Goal: Task Accomplishment & Management: Complete application form

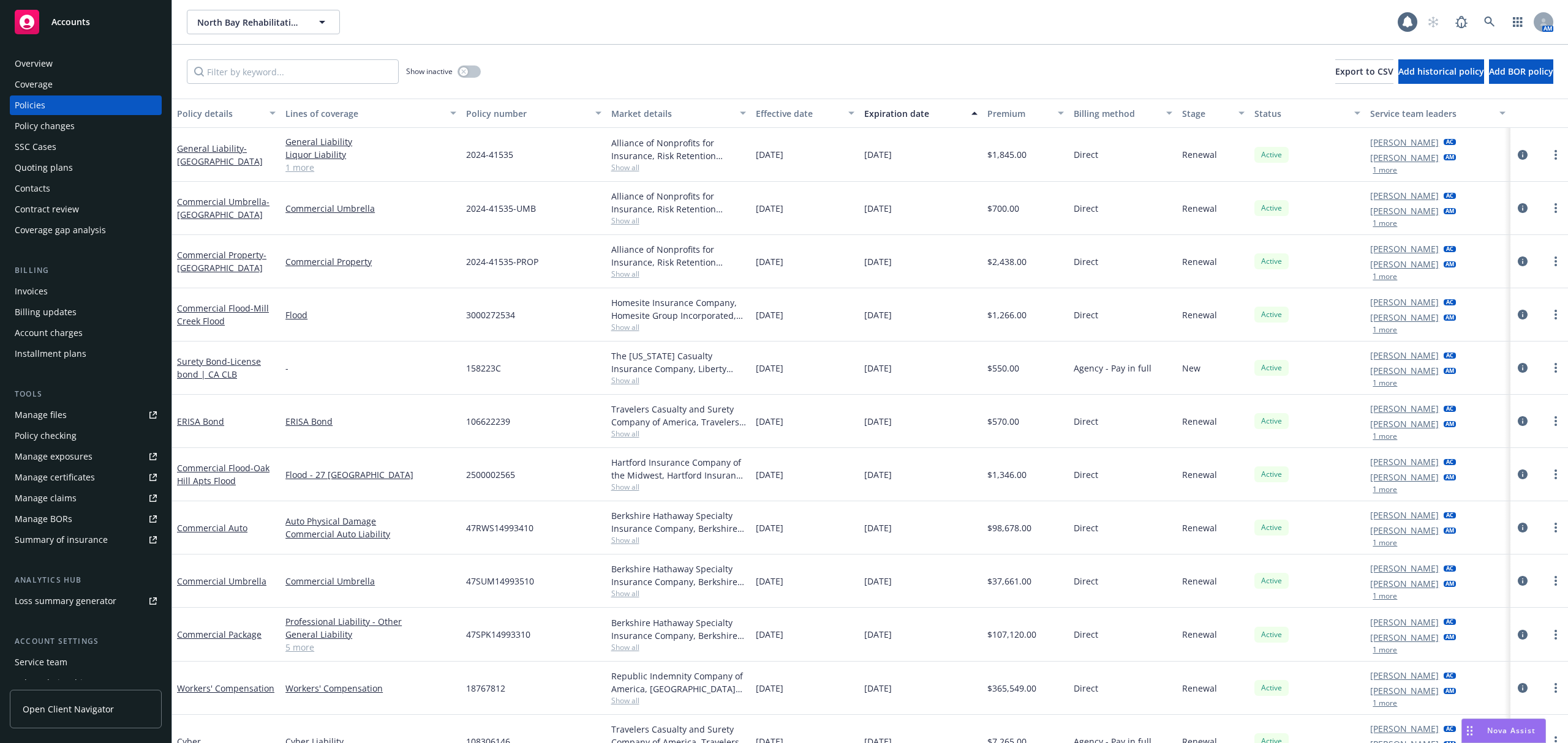
click at [45, 169] on div "Quoting plans" at bounding box center [44, 168] width 58 height 20
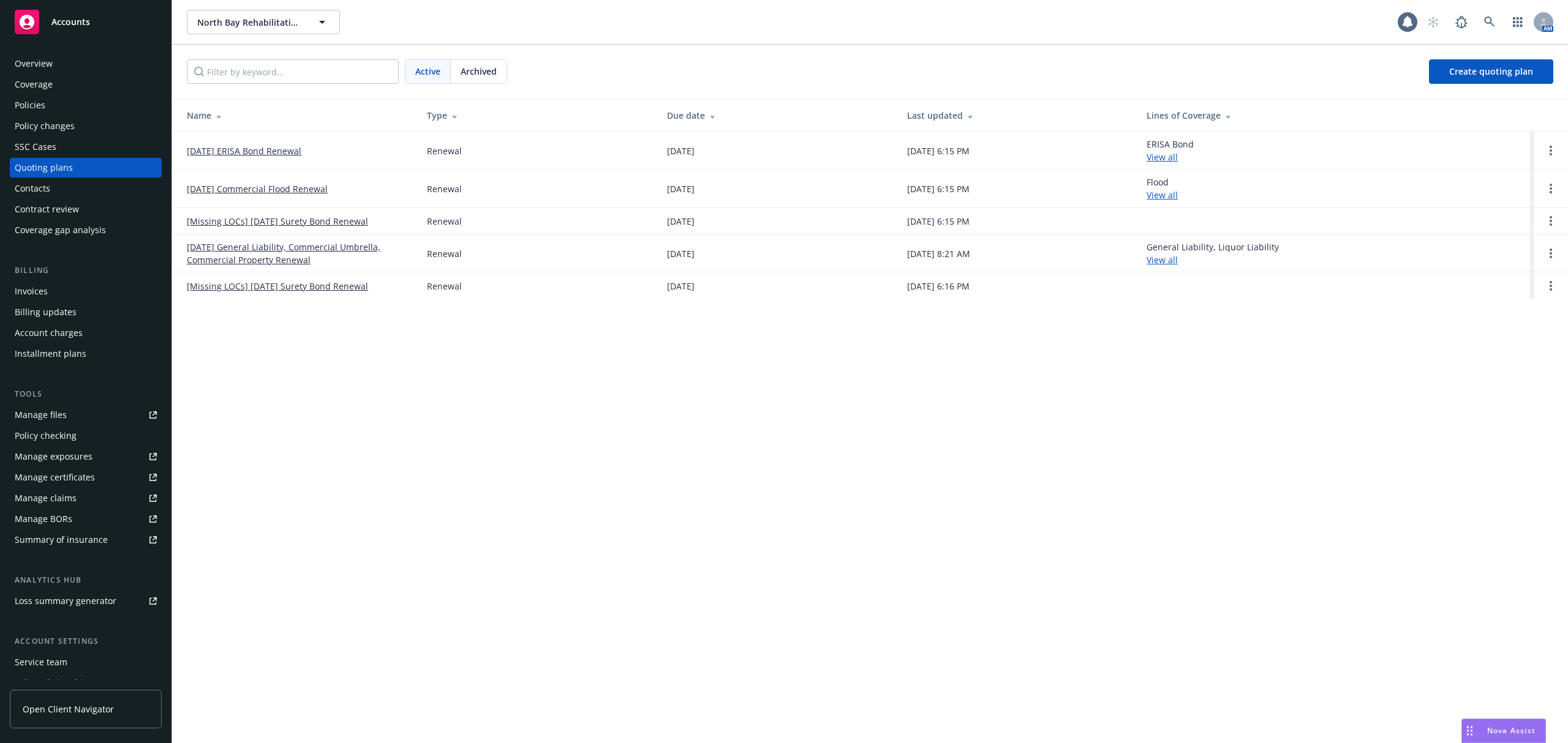
click at [247, 259] on link "[DATE] General Liability, Commercial Umbrella, Commercial Property Renewal" at bounding box center [296, 254] width 220 height 26
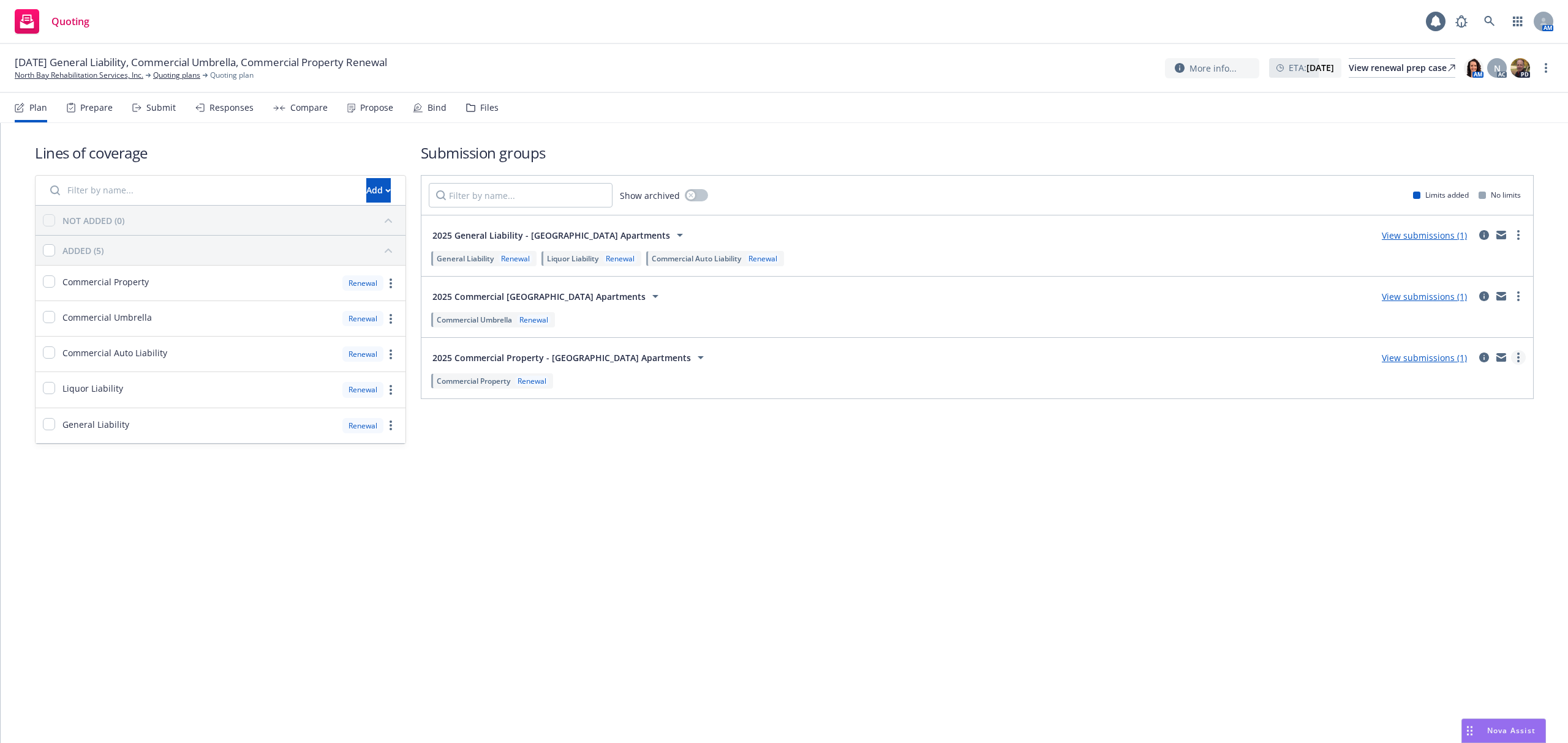
click at [1517, 355] on icon "more" at bounding box center [1518, 358] width 2 height 10
click at [1417, 363] on link "View submissions (1)" at bounding box center [1424, 358] width 85 height 11
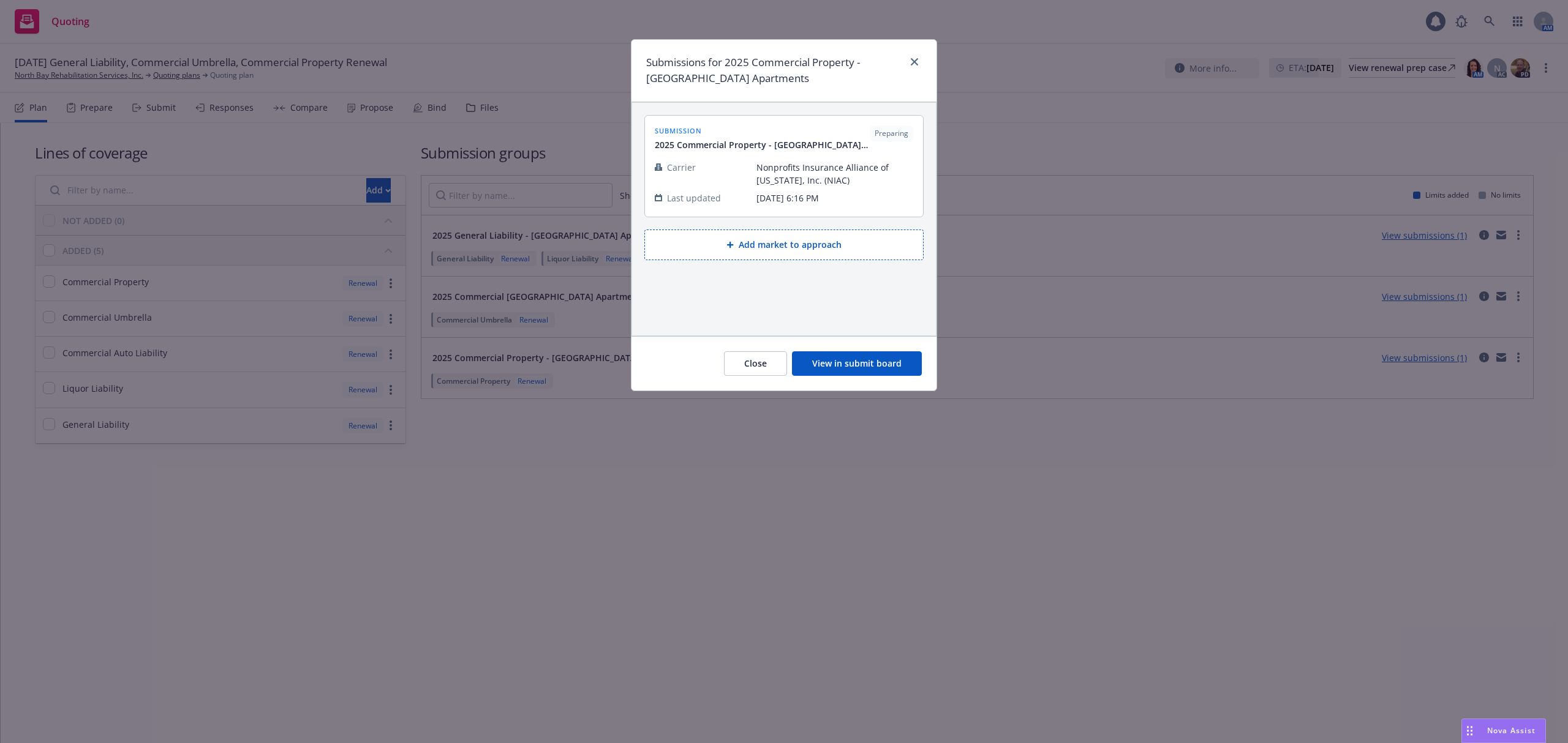
click at [789, 163] on span "Nonprofits Insurance Alliance of [US_STATE], Inc. (NIAC)" at bounding box center [835, 174] width 157 height 26
click at [765, 361] on button "Close" at bounding box center [755, 363] width 63 height 24
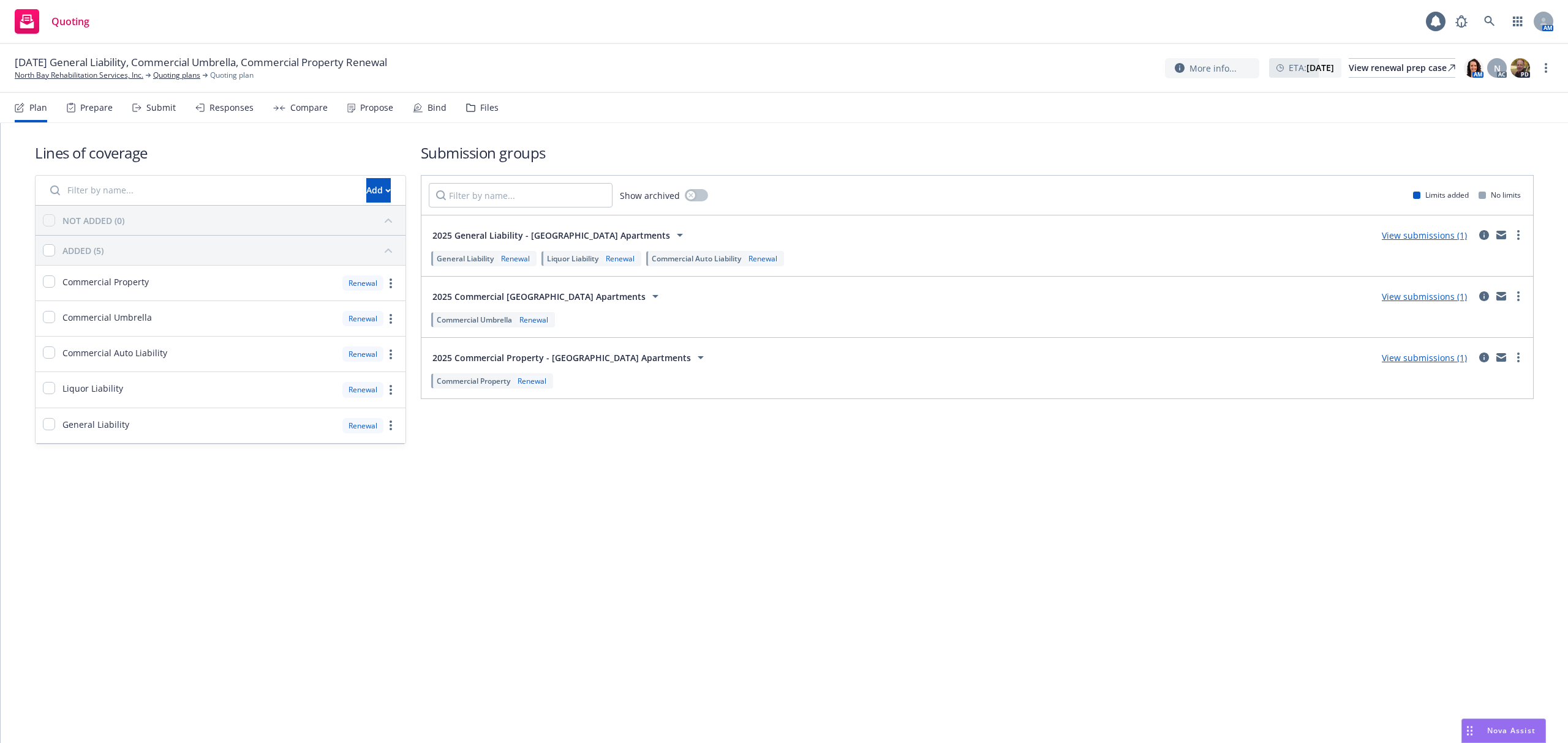
click at [555, 358] on span "2025 Commercial Property - [GEOGRAPHIC_DATA] Apartments" at bounding box center [562, 358] width 259 height 13
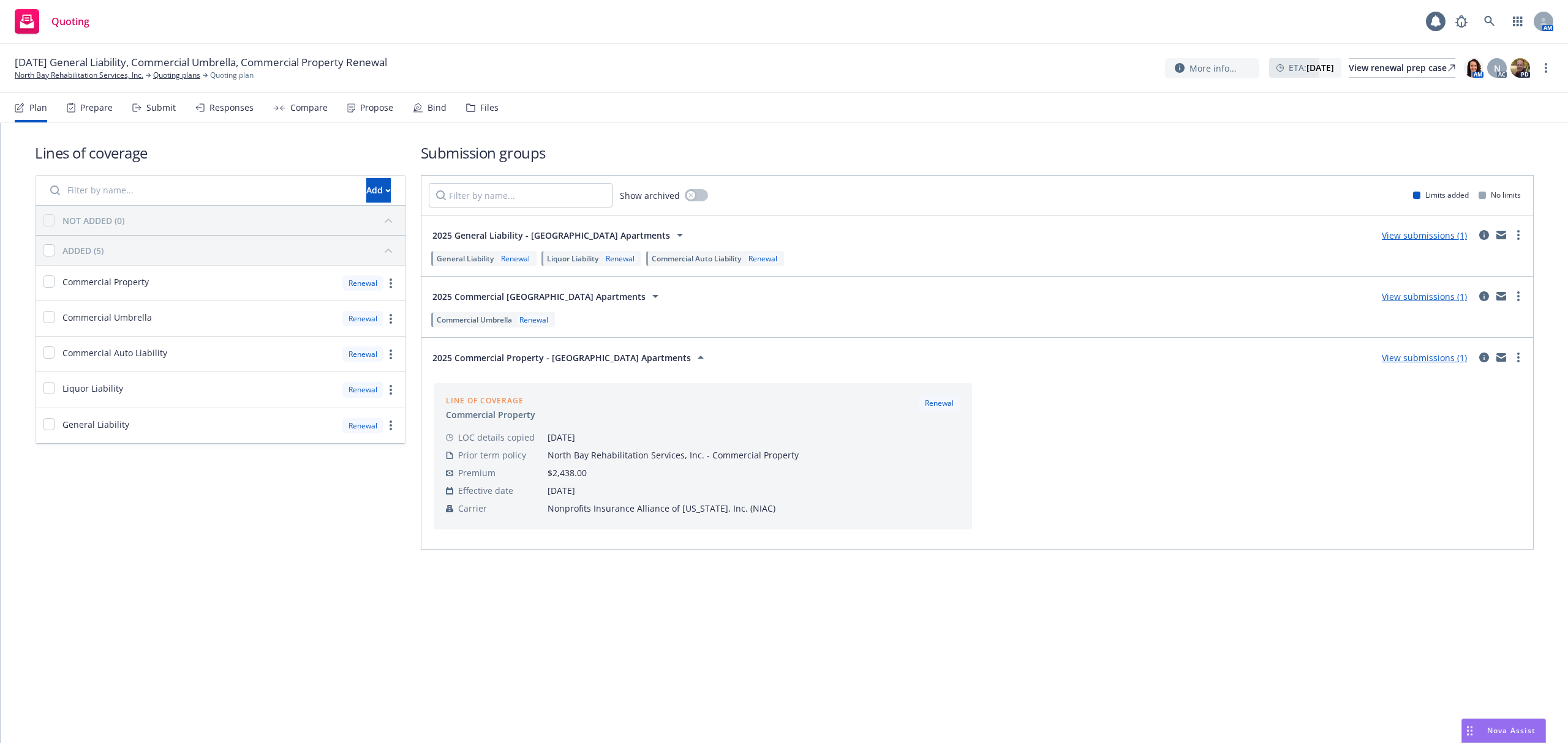
click at [1408, 355] on link "View submissions (1)" at bounding box center [1424, 358] width 85 height 11
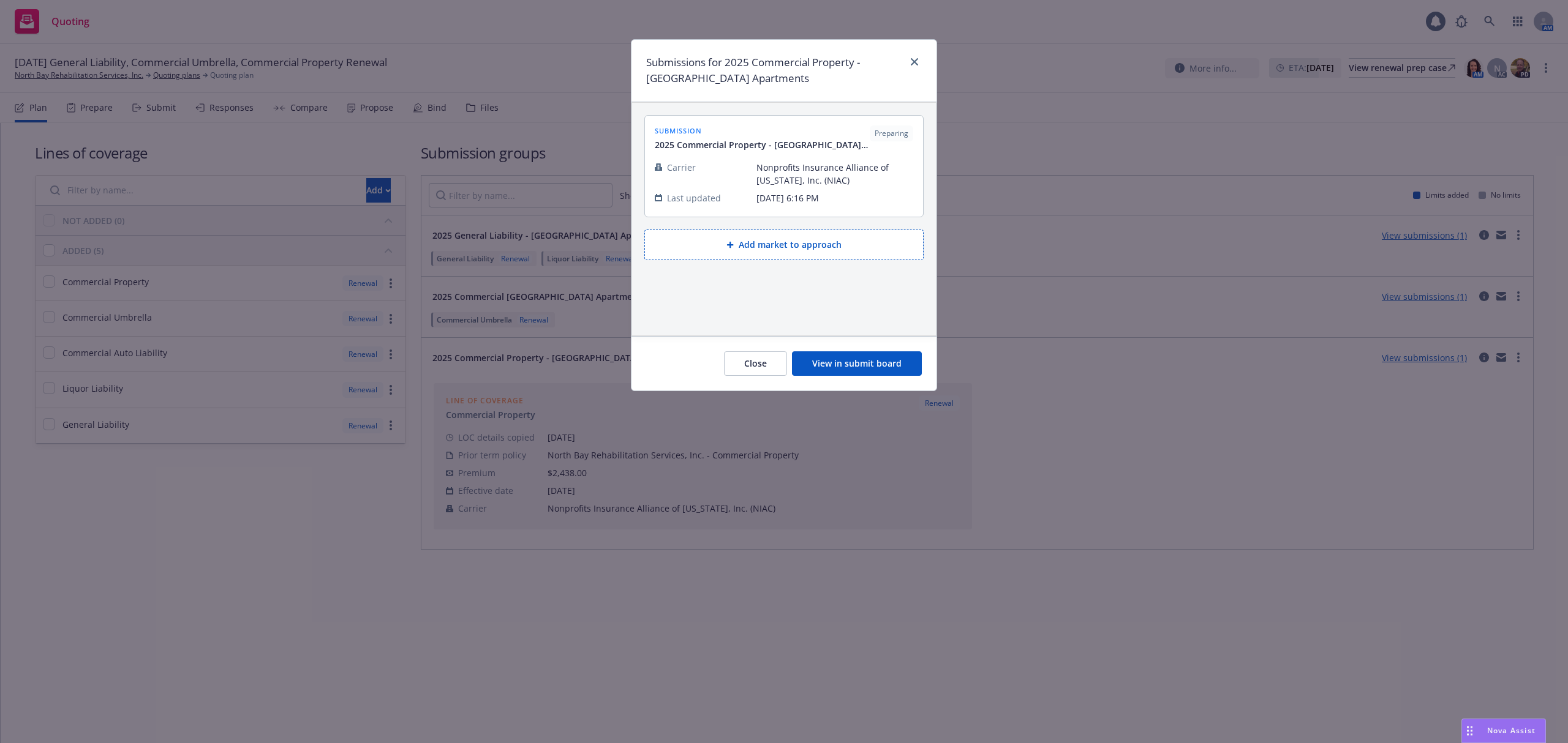
click at [849, 356] on button "View in submit board" at bounding box center [857, 363] width 130 height 24
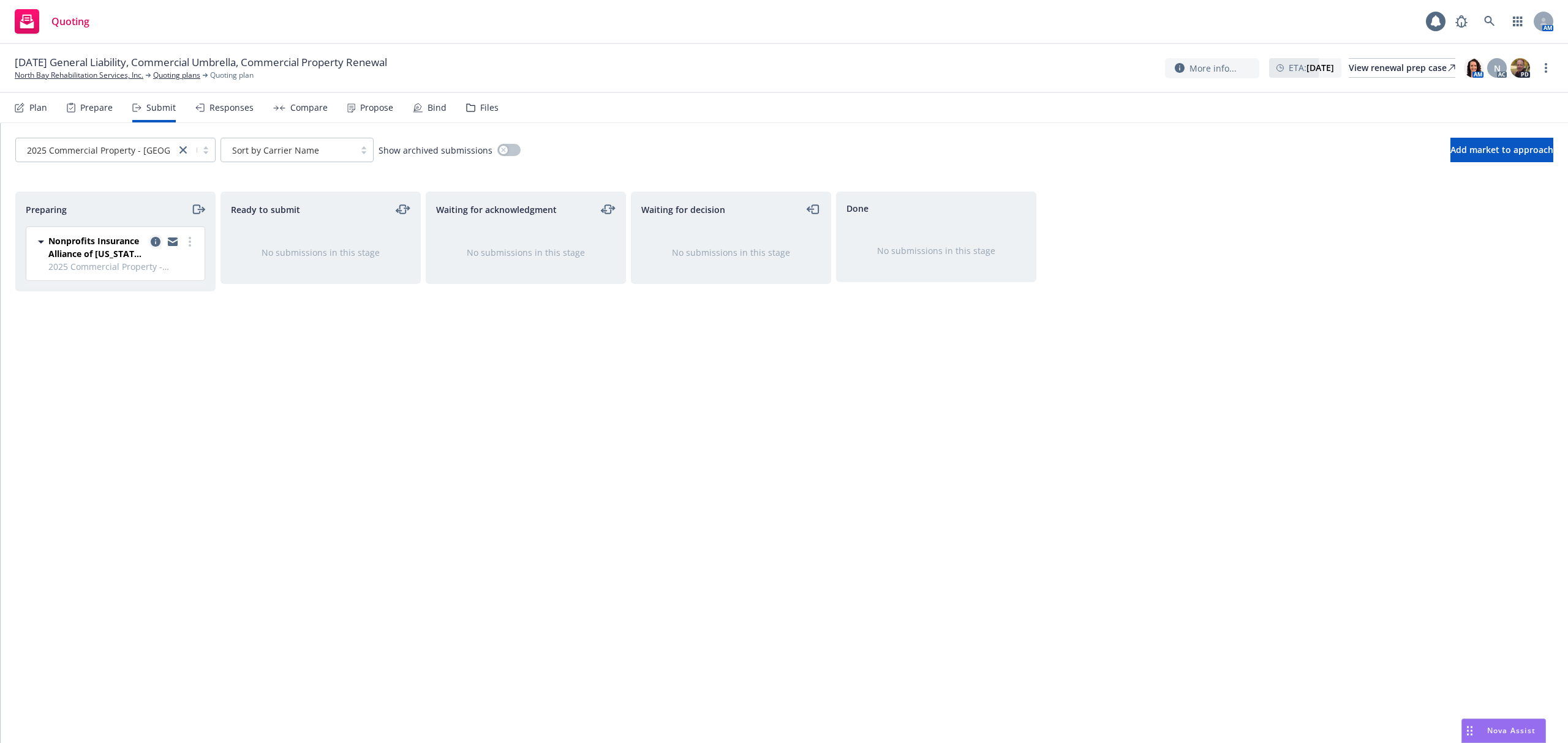
click at [155, 246] on icon "copy logging email" at bounding box center [155, 242] width 10 height 10
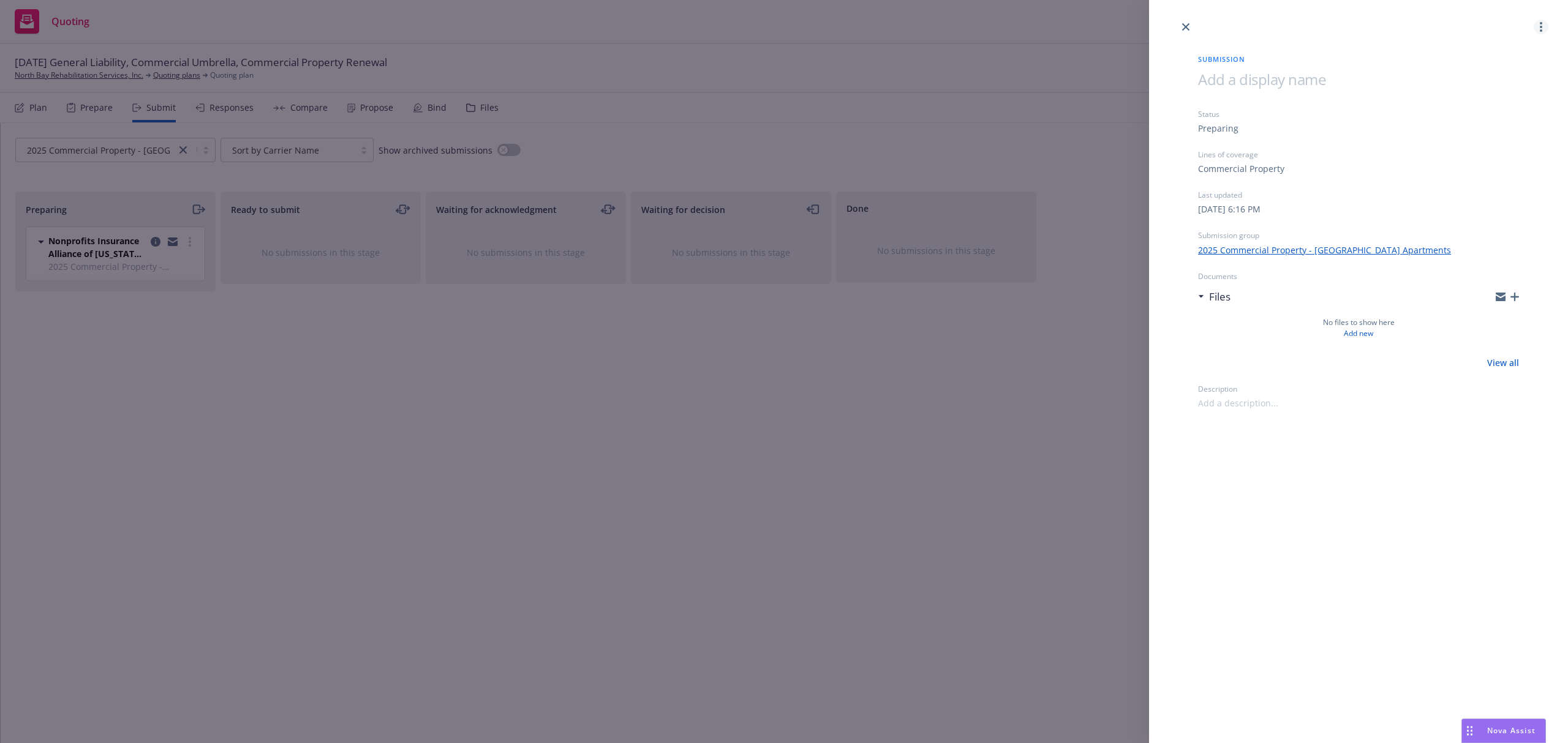
click at [1540, 28] on icon "more" at bounding box center [1541, 27] width 2 height 10
click at [1460, 84] on span "Archive submission" at bounding box center [1493, 81] width 110 height 11
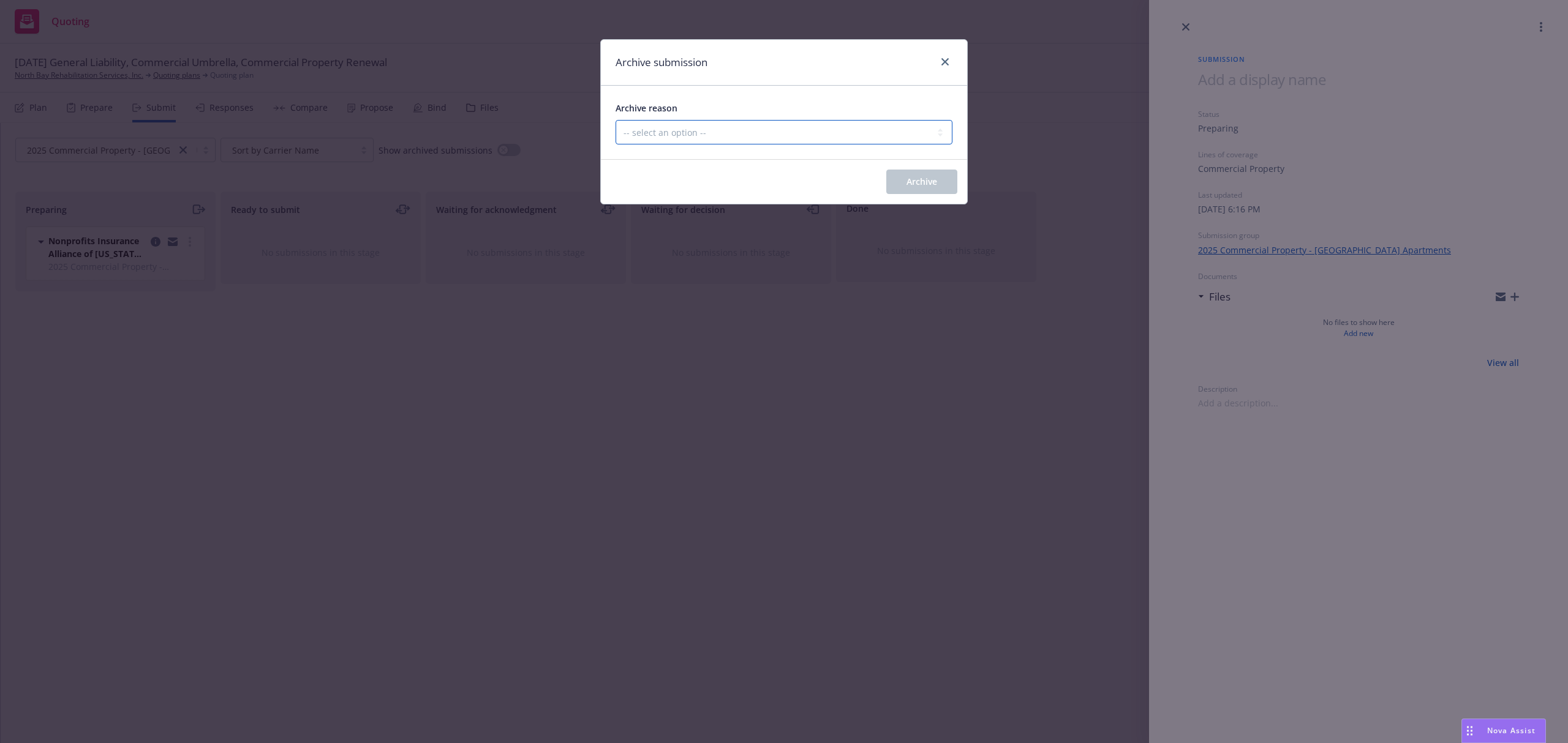
click at [839, 133] on select "-- select an option -- Carrier unresponsive Client decided not to proceed with …" at bounding box center [784, 132] width 337 height 24
select select "MADE_BY_MISTAKE"
click at [616, 120] on select "-- select an option -- Carrier unresponsive Client decided not to proceed with …" at bounding box center [784, 132] width 337 height 24
click at [935, 189] on button "Archive" at bounding box center [922, 182] width 71 height 24
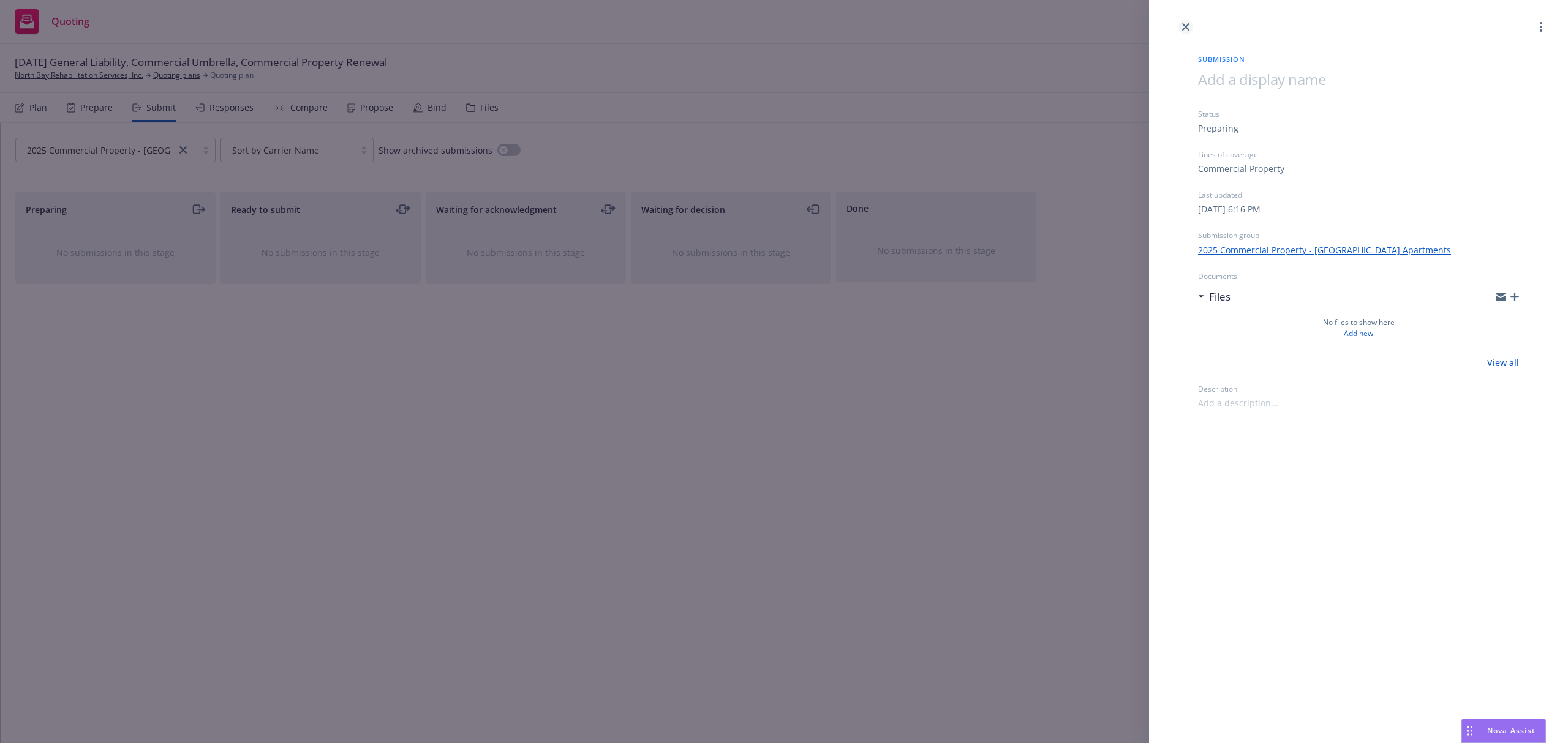
click at [1190, 24] on link "close" at bounding box center [1186, 27] width 15 height 15
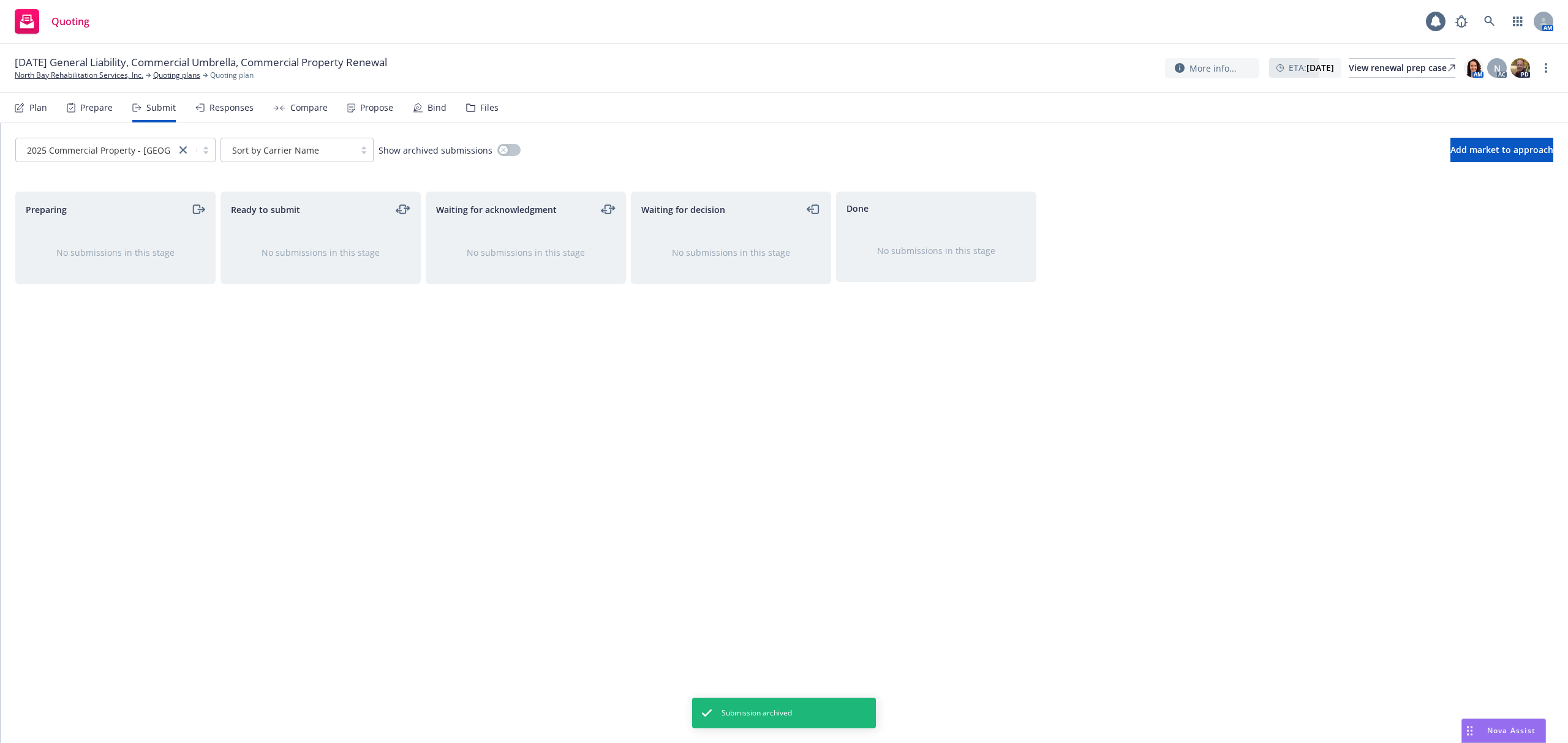
click at [143, 107] on div "Submit" at bounding box center [154, 108] width 43 height 29
click at [177, 150] on link "close" at bounding box center [183, 150] width 15 height 15
click at [31, 109] on div "Plan" at bounding box center [38, 108] width 18 height 10
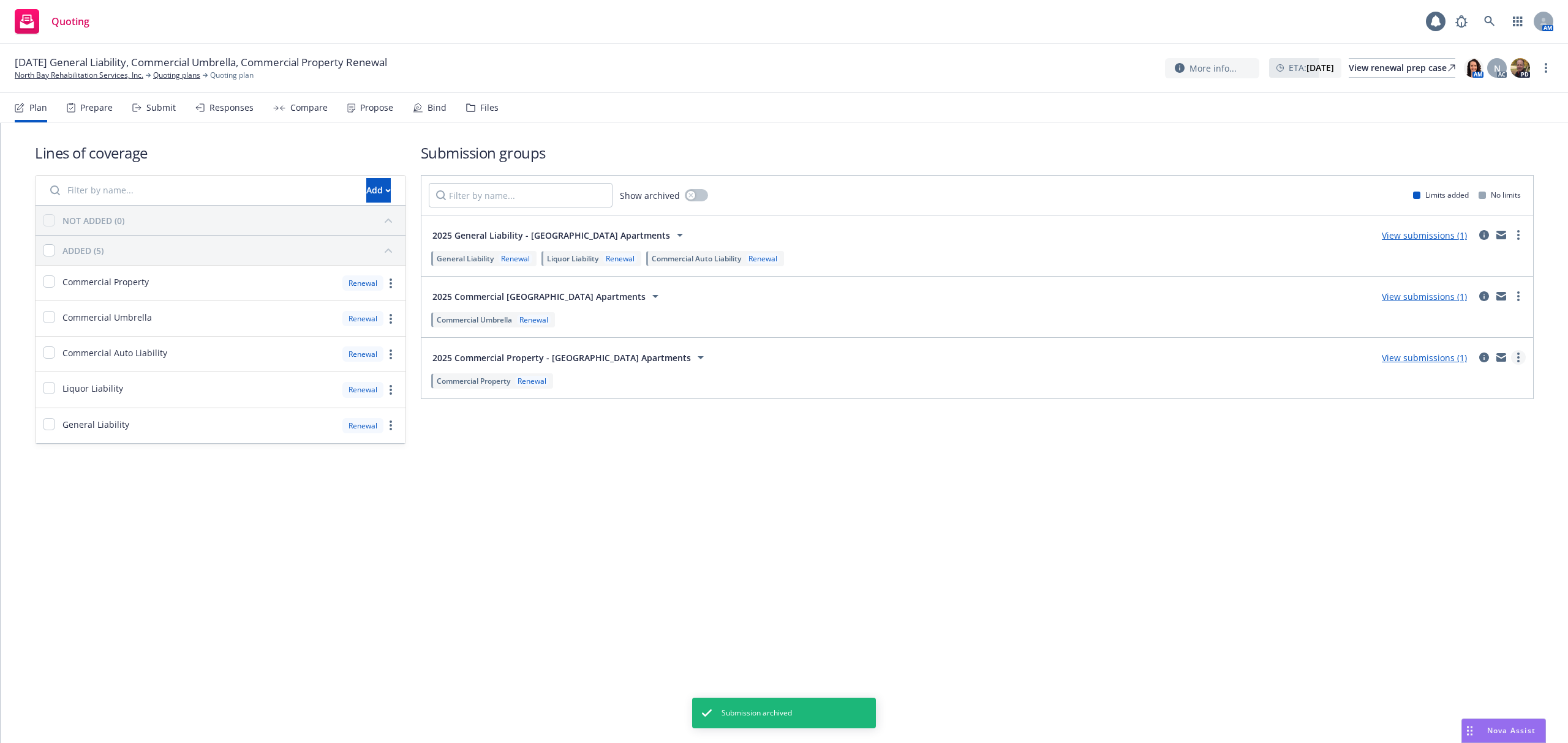
click at [1522, 358] on link "more" at bounding box center [1518, 358] width 15 height 15
click at [1483, 359] on icon "circleInformation" at bounding box center [1485, 358] width 10 height 10
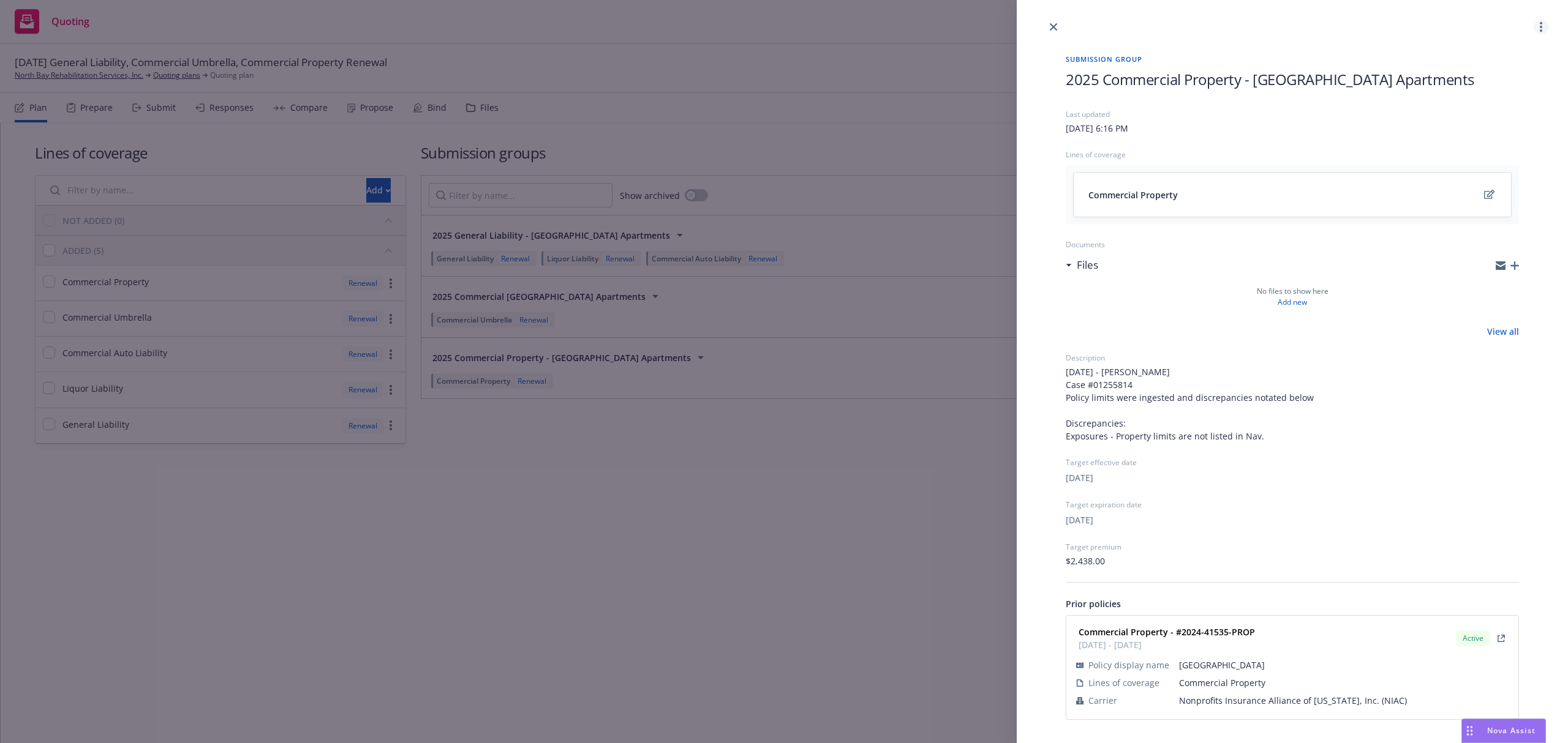
click at [1539, 27] on link "more" at bounding box center [1541, 27] width 15 height 15
click at [1488, 107] on span "Archive" at bounding box center [1470, 106] width 60 height 11
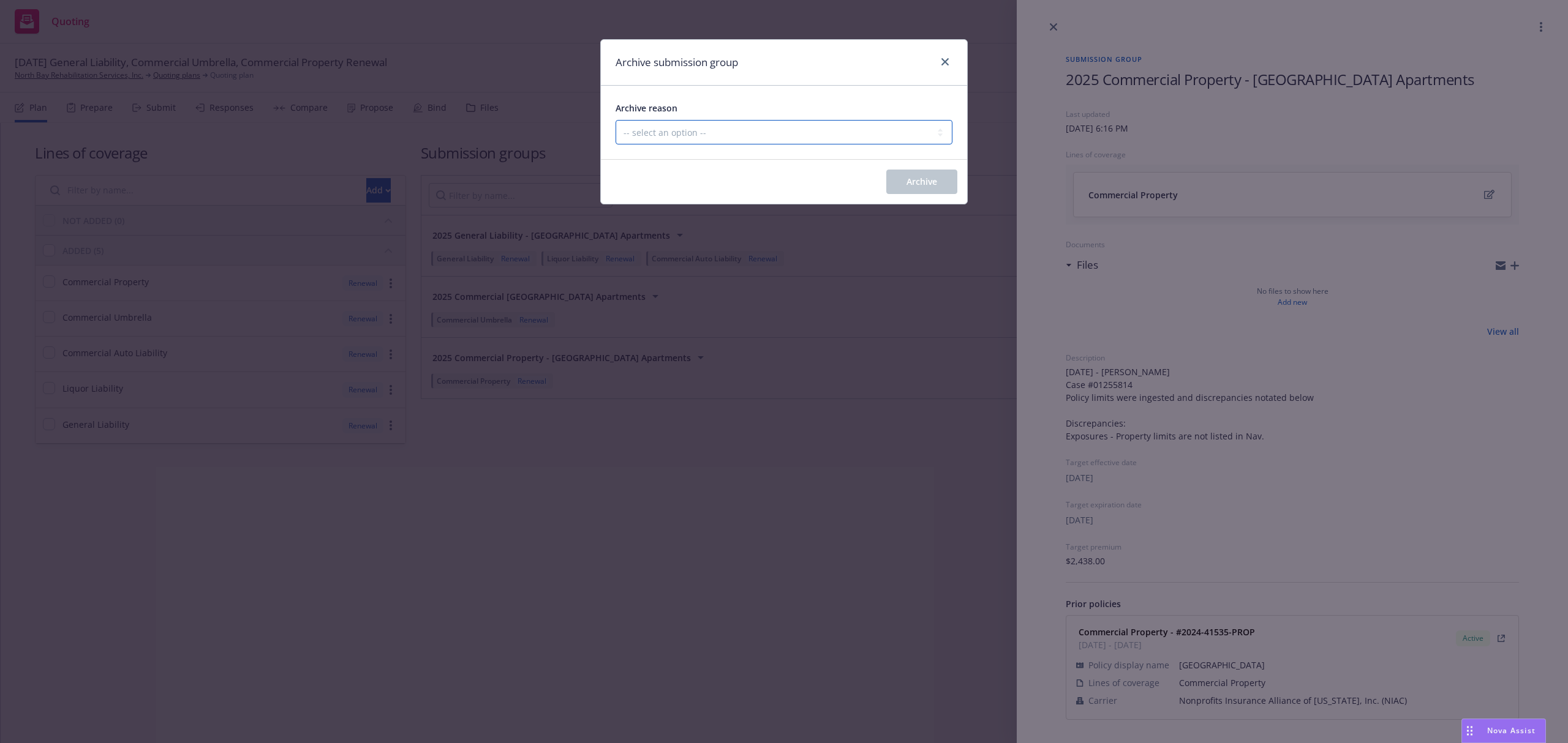
click at [809, 128] on select "-- select an option -- Customer no longer needs this coverage Duplicate Histori…" at bounding box center [784, 132] width 337 height 24
select select "DUPLICATE"
click at [616, 120] on select "-- select an option -- Customer no longer needs this coverage Duplicate Histori…" at bounding box center [784, 132] width 337 height 24
click at [930, 185] on span "Archive" at bounding box center [922, 182] width 31 height 11
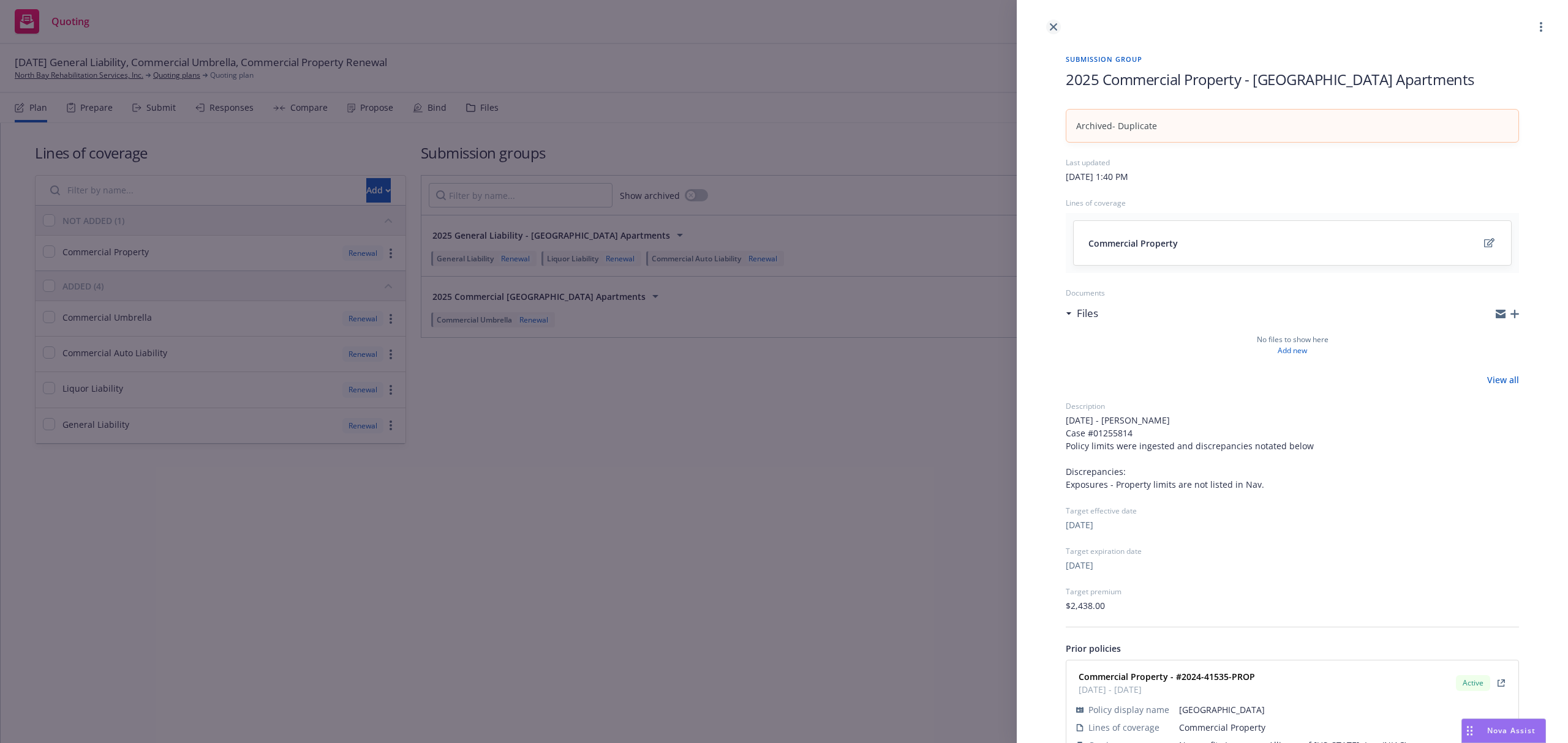
click at [1057, 30] on icon "close" at bounding box center [1053, 27] width 7 height 7
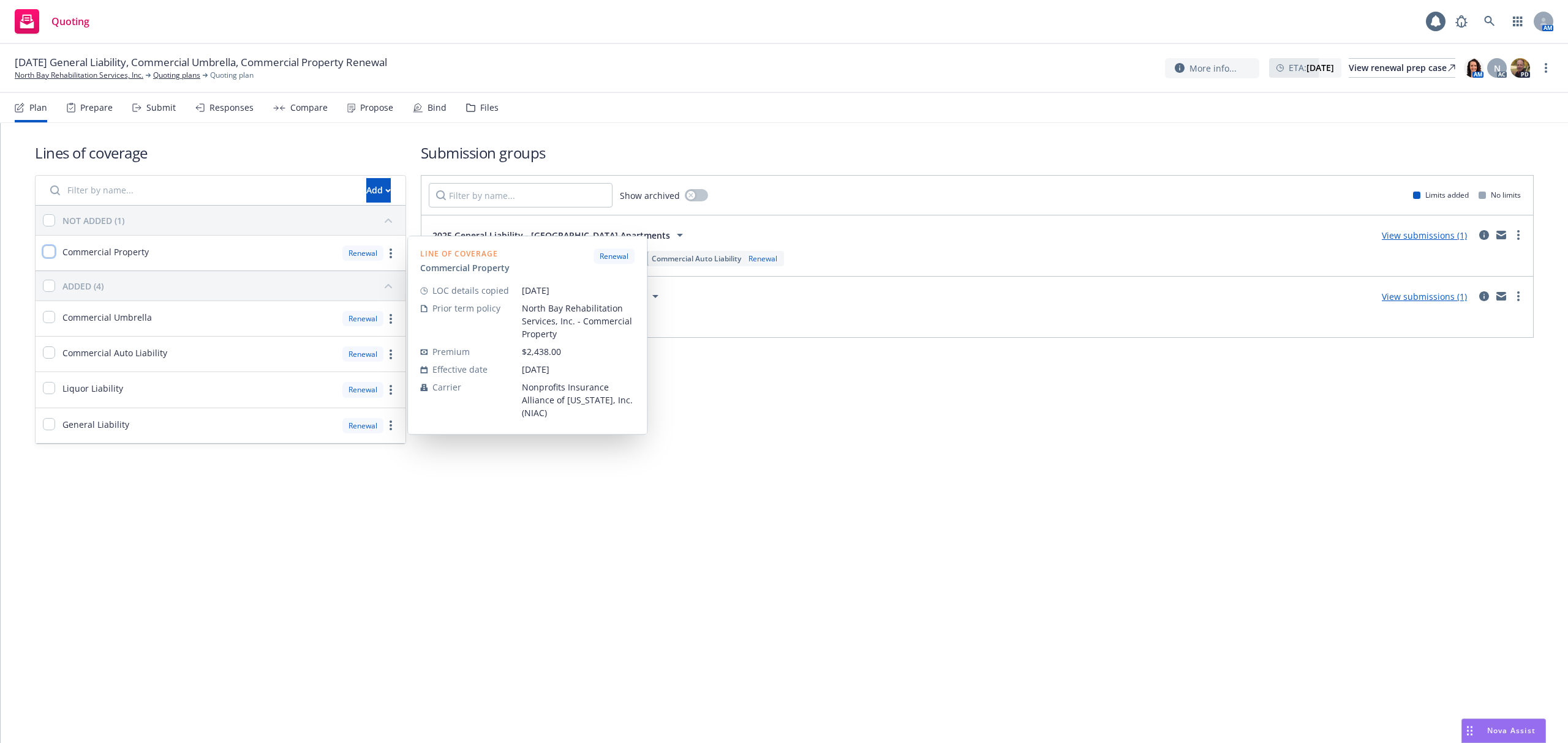
click at [48, 252] on input "checkbox" at bounding box center [48, 251] width 12 height 12
checkbox input "true"
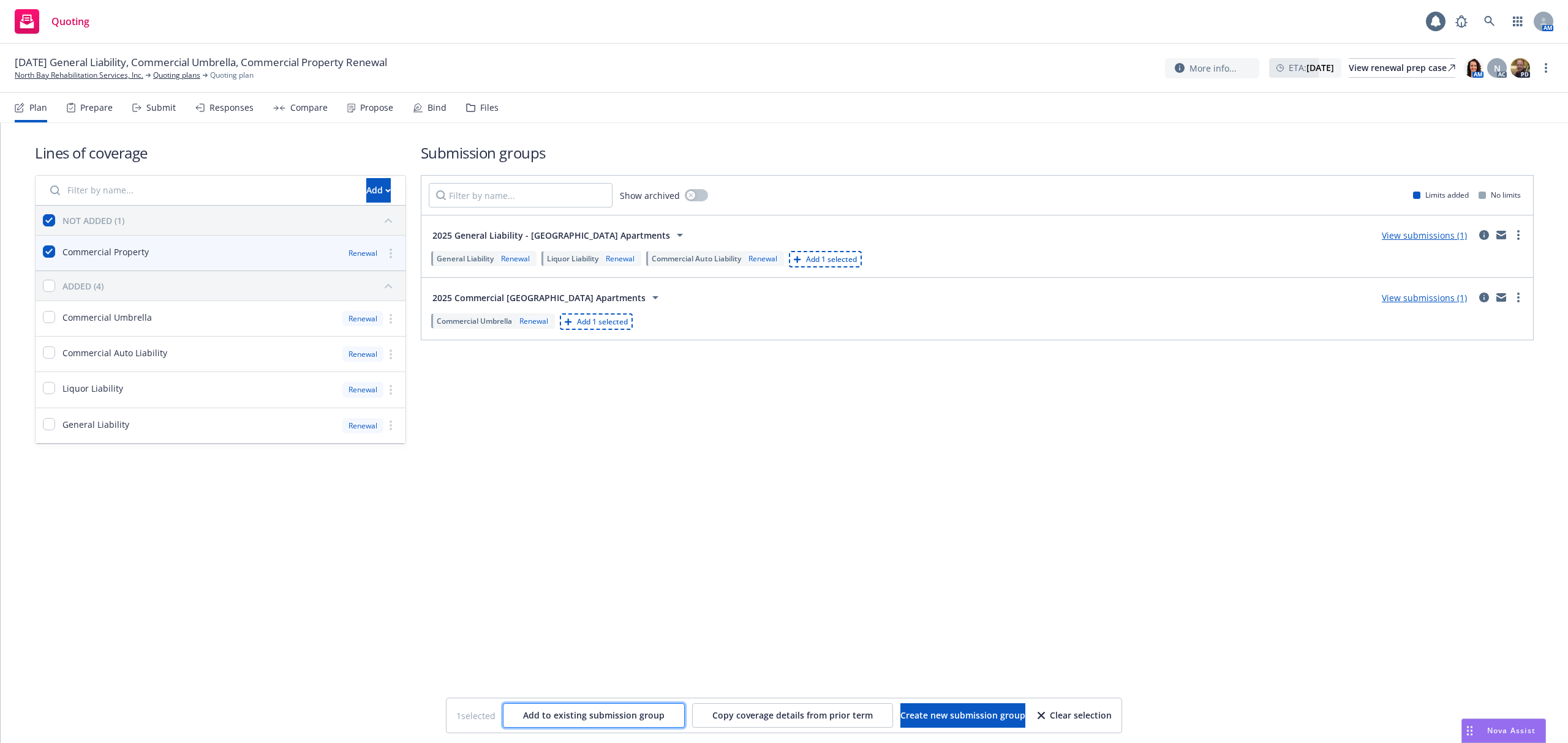
click at [574, 721] on span "Add to existing submission group" at bounding box center [594, 715] width 142 height 11
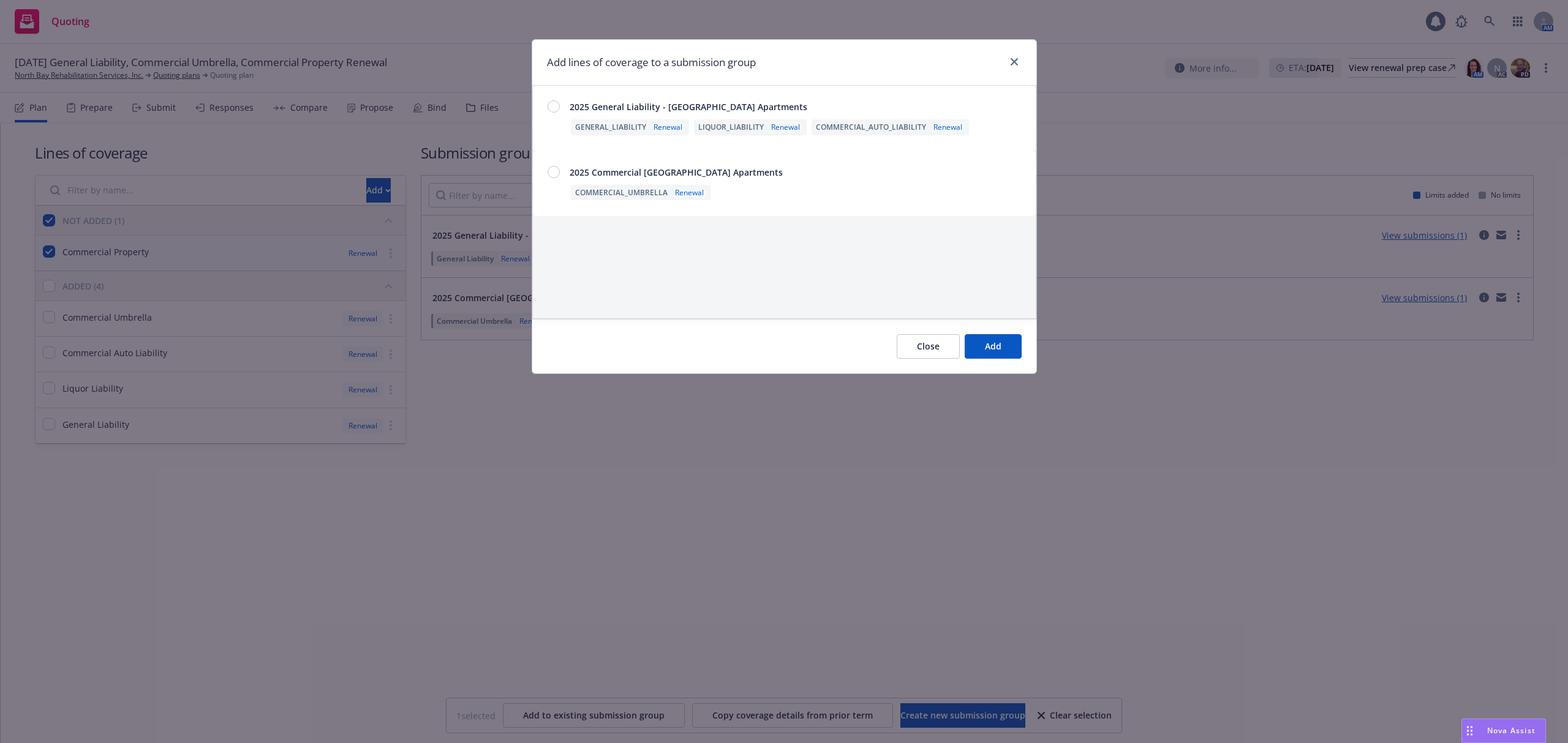
click at [549, 104] on div at bounding box center [553, 106] width 12 height 12
click at [1009, 348] on button "Add" at bounding box center [994, 346] width 57 height 24
checkbox input "false"
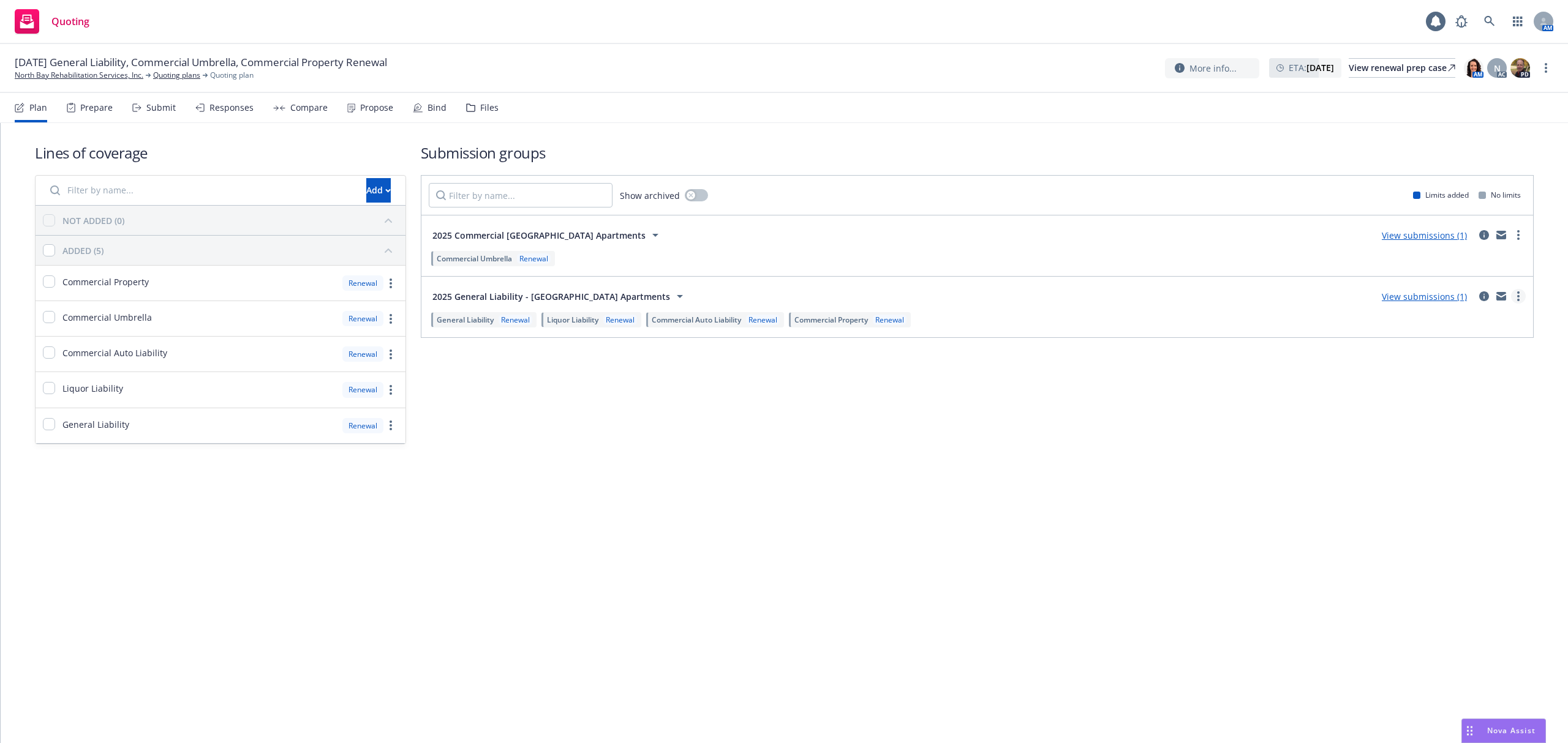
click at [1518, 294] on circle "more" at bounding box center [1518, 292] width 2 height 2
click at [1486, 294] on icon "circleInformation" at bounding box center [1485, 296] width 10 height 10
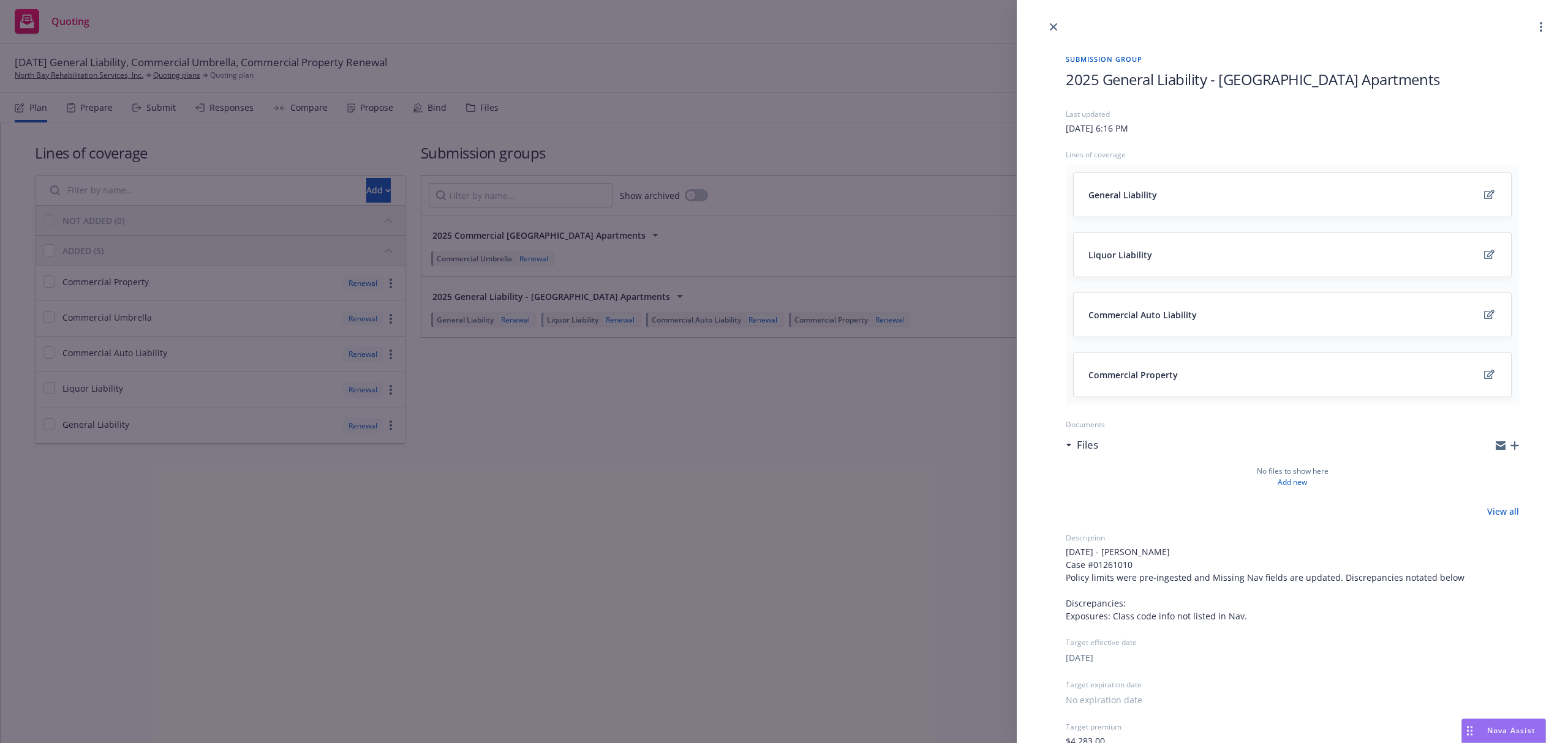
click at [1184, 78] on span "2025 General Liability - [GEOGRAPHIC_DATA] Apartments" at bounding box center [1253, 79] width 374 height 20
drag, startPoint x: 1209, startPoint y: 79, endPoint x: 1103, endPoint y: 85, distance: 106.2
click at [1103, 85] on span "2025 General Liability - [GEOGRAPHIC_DATA] Apartments" at bounding box center [1253, 79] width 374 height 20
click at [1175, 478] on div "No files to show here Add new" at bounding box center [1293, 477] width 453 height 22
click at [1056, 28] on icon "close" at bounding box center [1053, 27] width 7 height 7
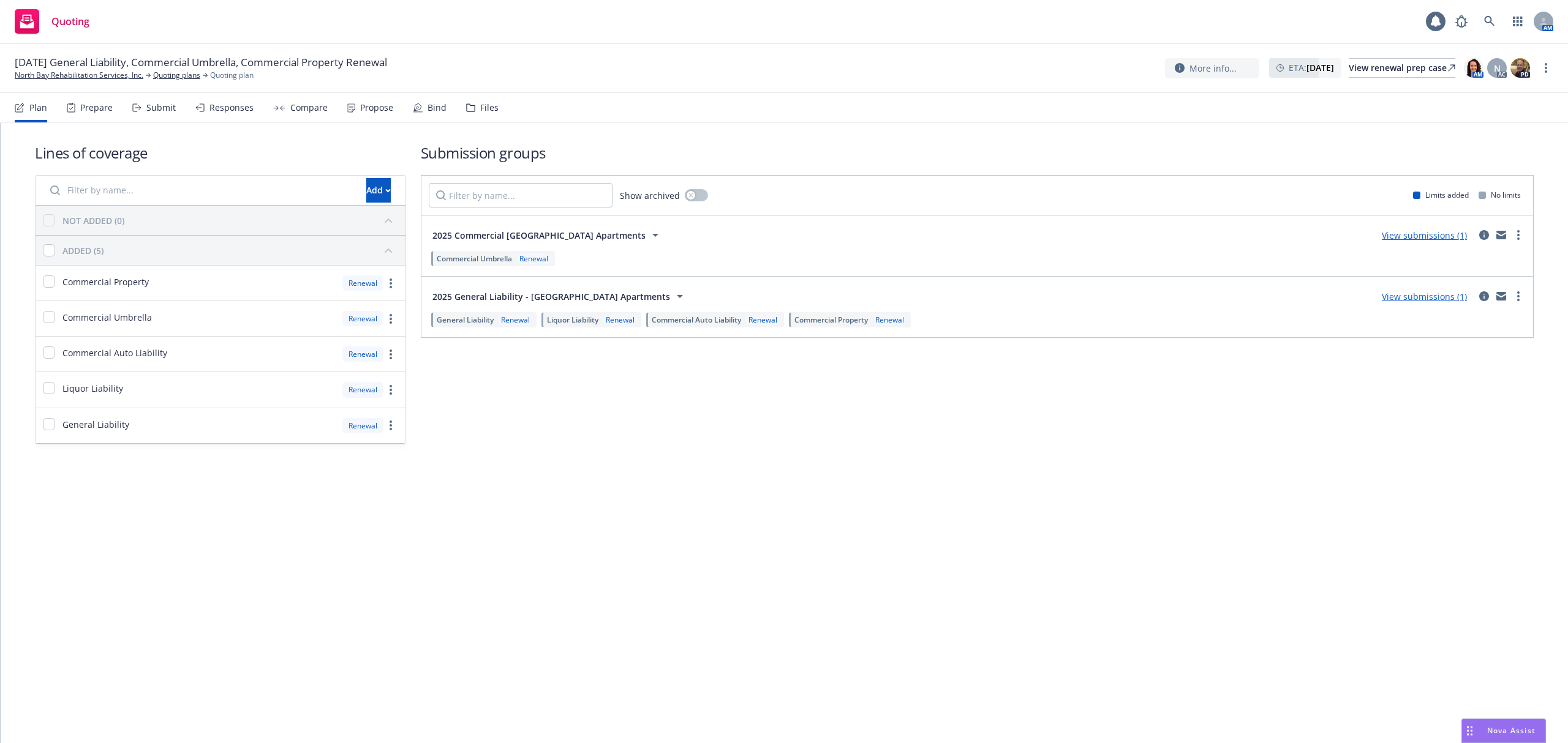
click at [150, 106] on div "Submit" at bounding box center [160, 108] width 29 height 10
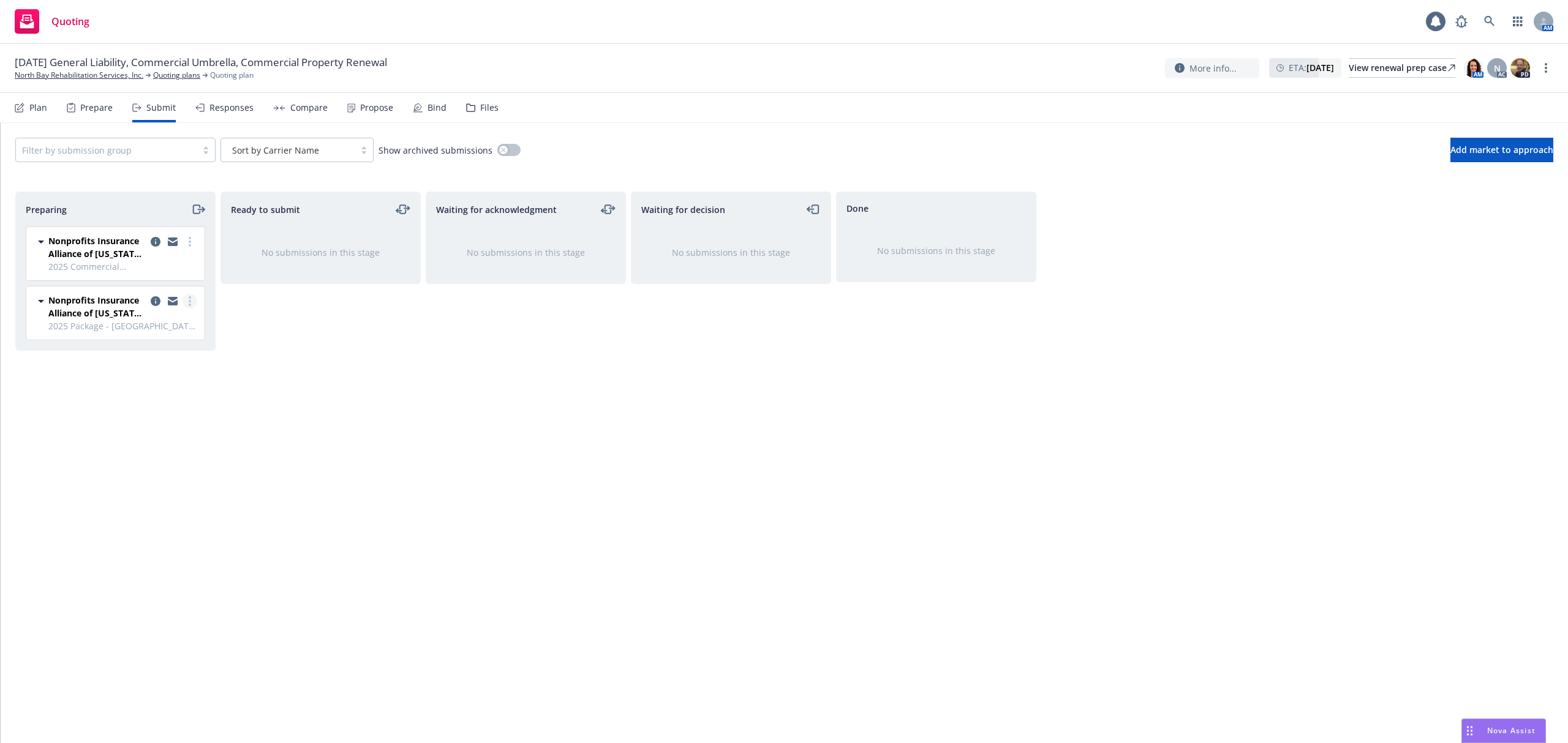
click at [194, 298] on link "more" at bounding box center [190, 301] width 15 height 15
click at [194, 214] on icon "moveRight" at bounding box center [196, 209] width 6 height 9
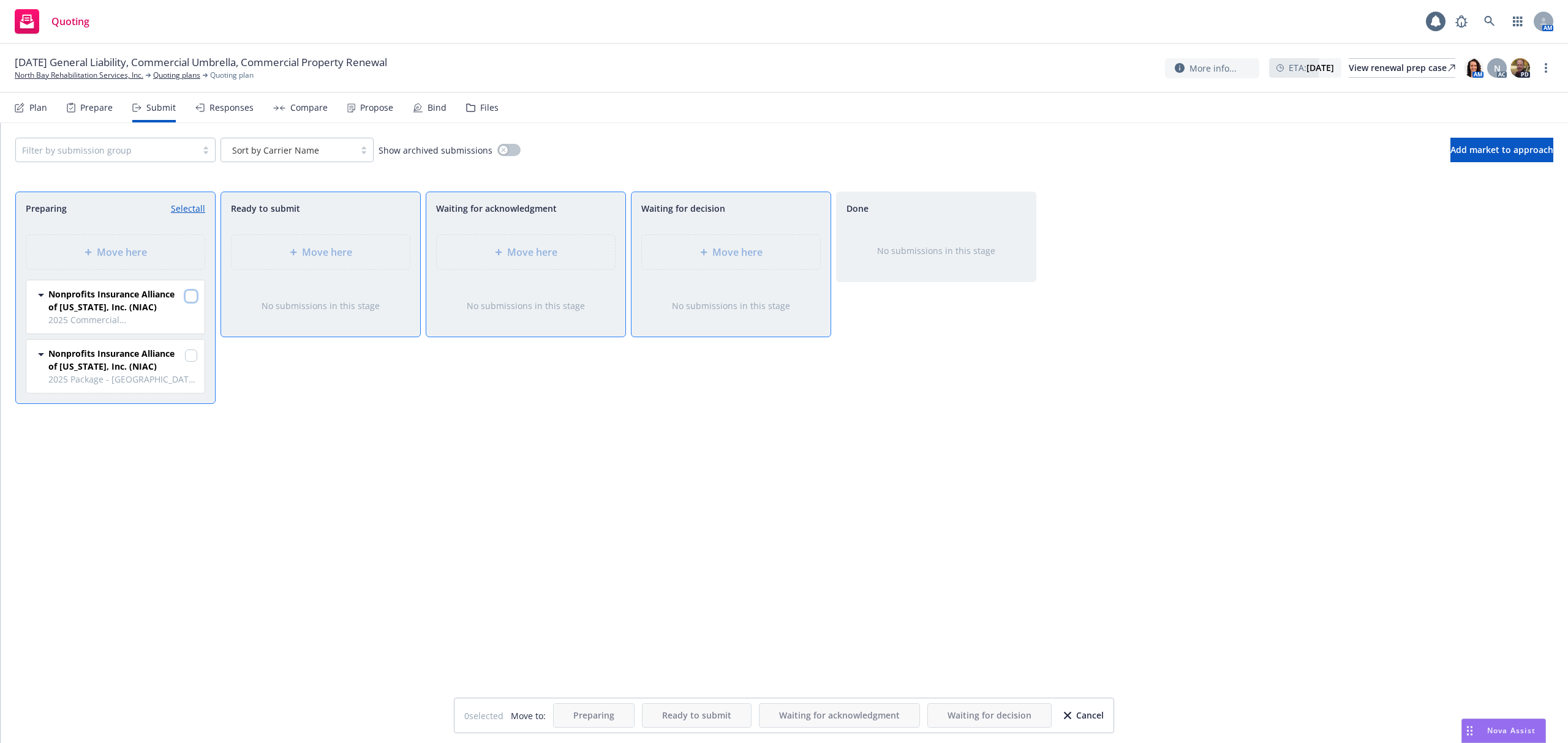
click at [194, 295] on input "checkbox" at bounding box center [191, 296] width 12 height 12
checkbox input "true"
click at [194, 360] on input "checkbox" at bounding box center [191, 355] width 12 height 12
checkbox input "true"
click at [669, 252] on div "Move here" at bounding box center [731, 252] width 159 height 15
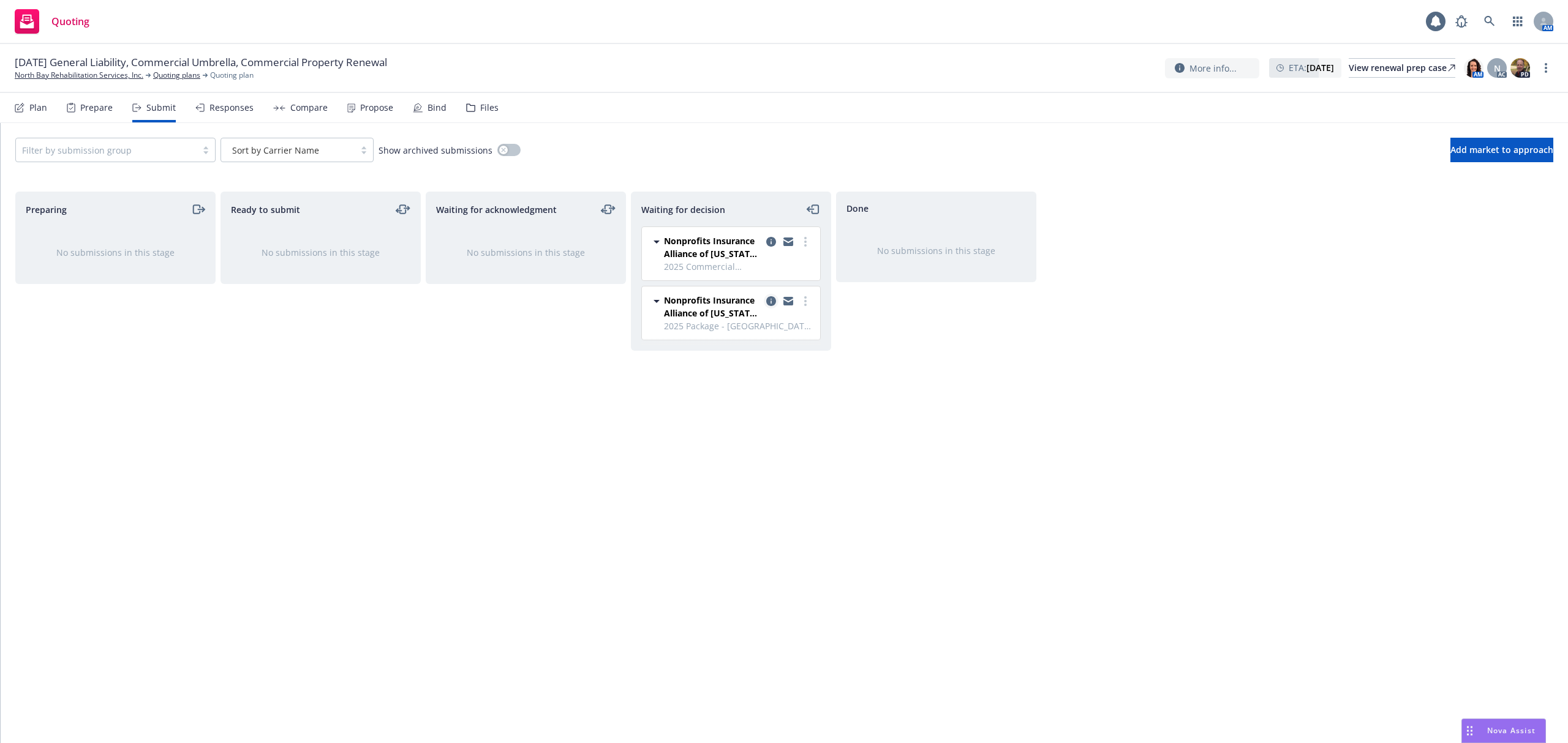
click at [773, 303] on icon "copy logging email" at bounding box center [771, 301] width 10 height 10
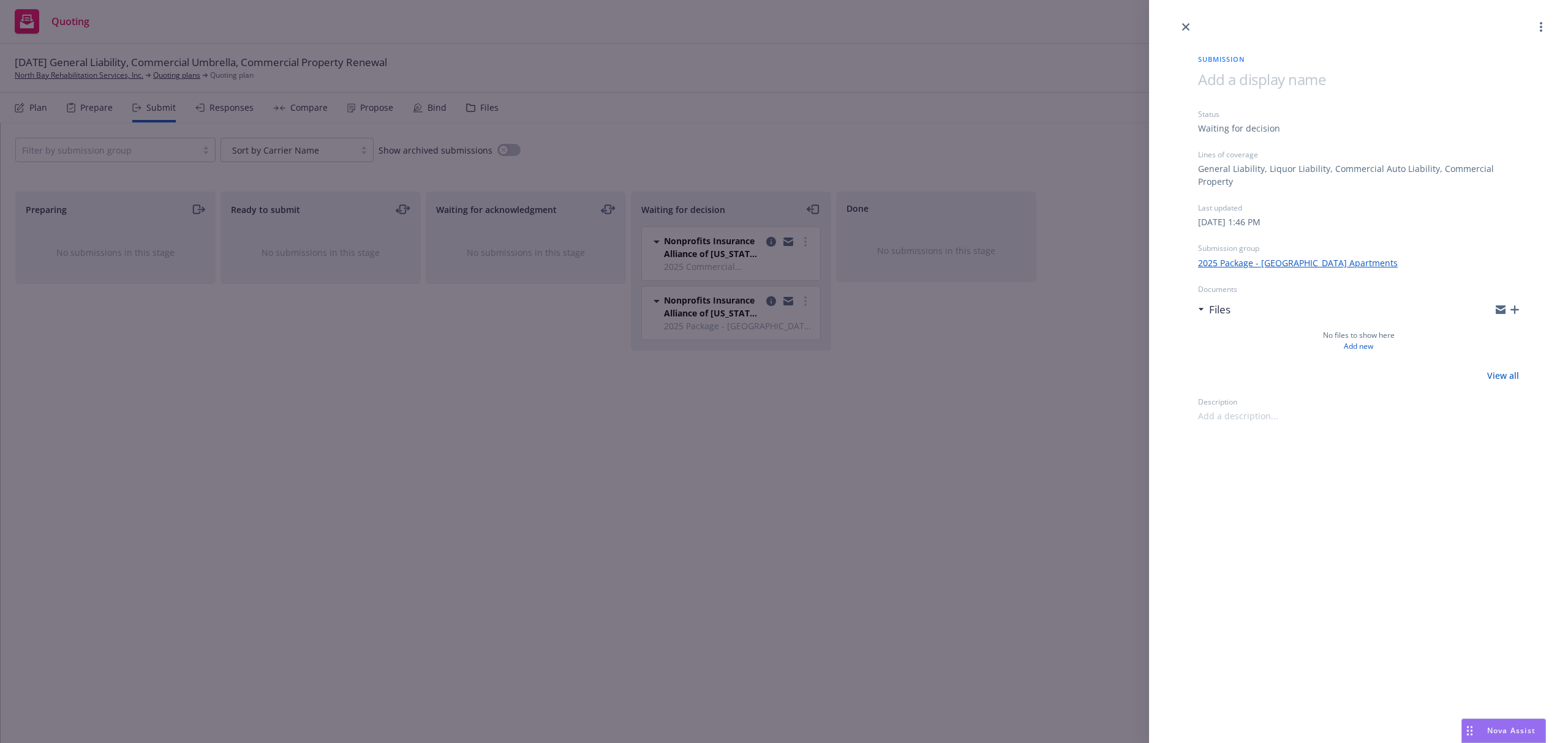
click at [1515, 311] on icon "button" at bounding box center [1515, 310] width 9 height 9
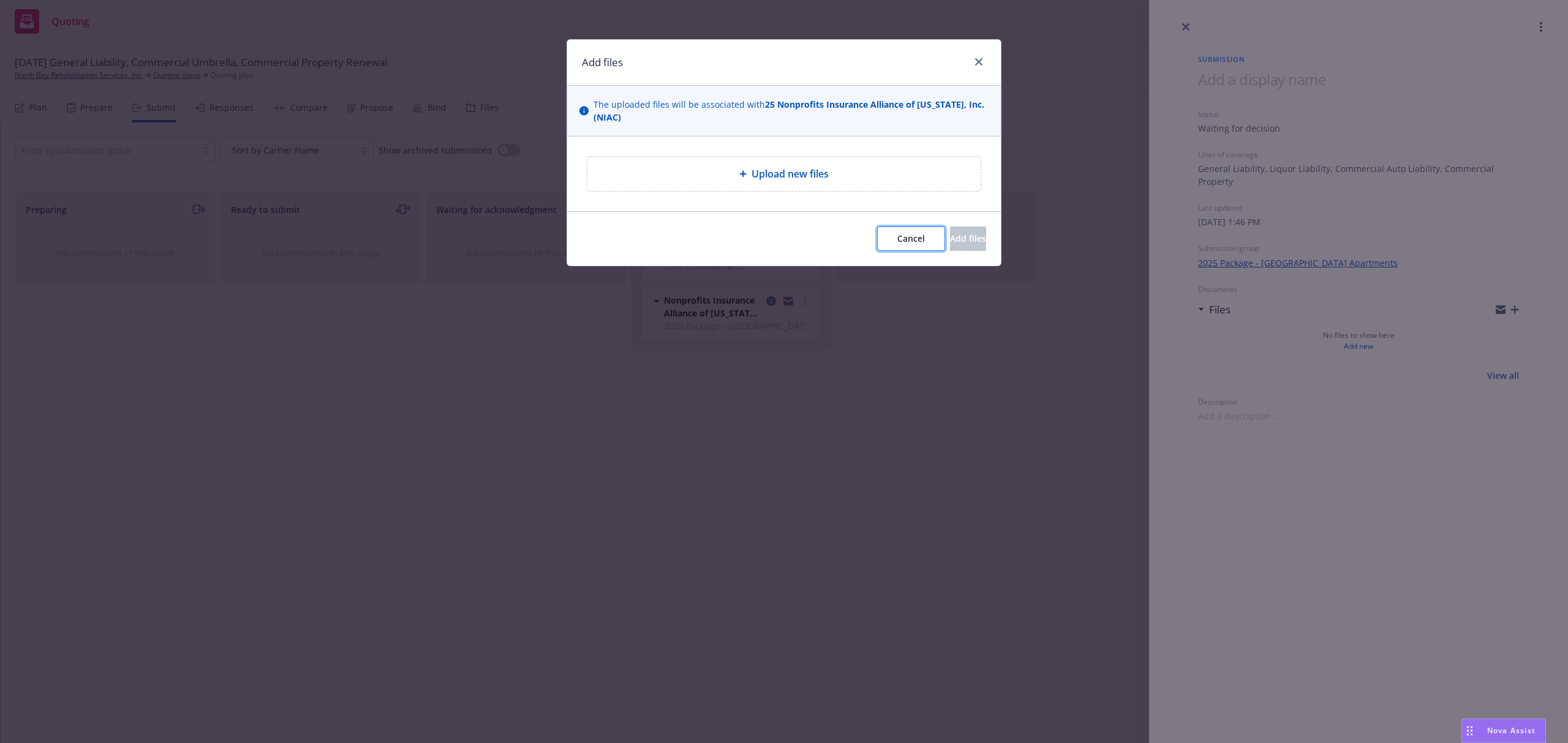
click at [897, 242] on span "Cancel" at bounding box center [911, 239] width 28 height 11
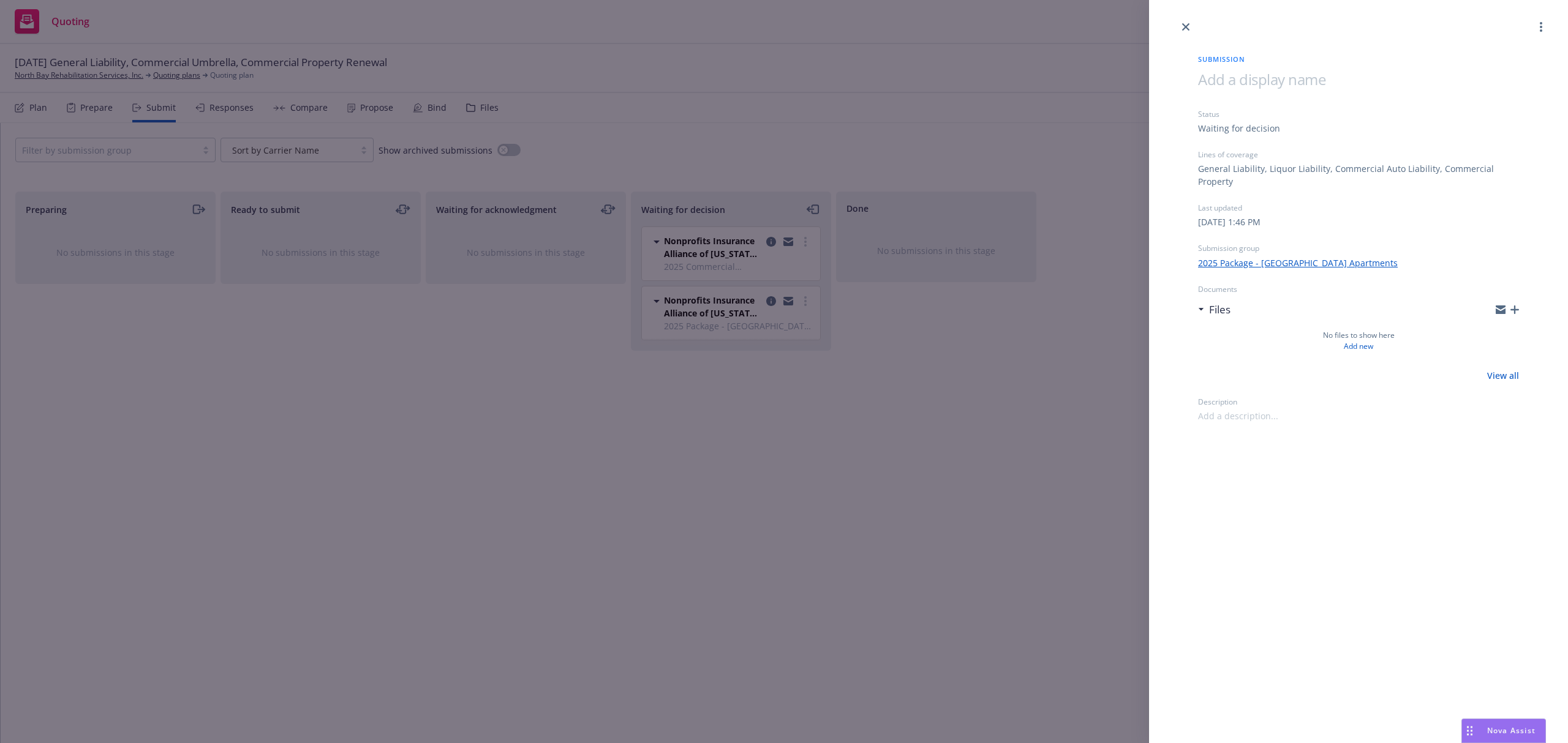
click at [770, 303] on div "Submission Status Waiting for decision Lines of coverage General Liability, Liq…" at bounding box center [784, 371] width 1568 height 743
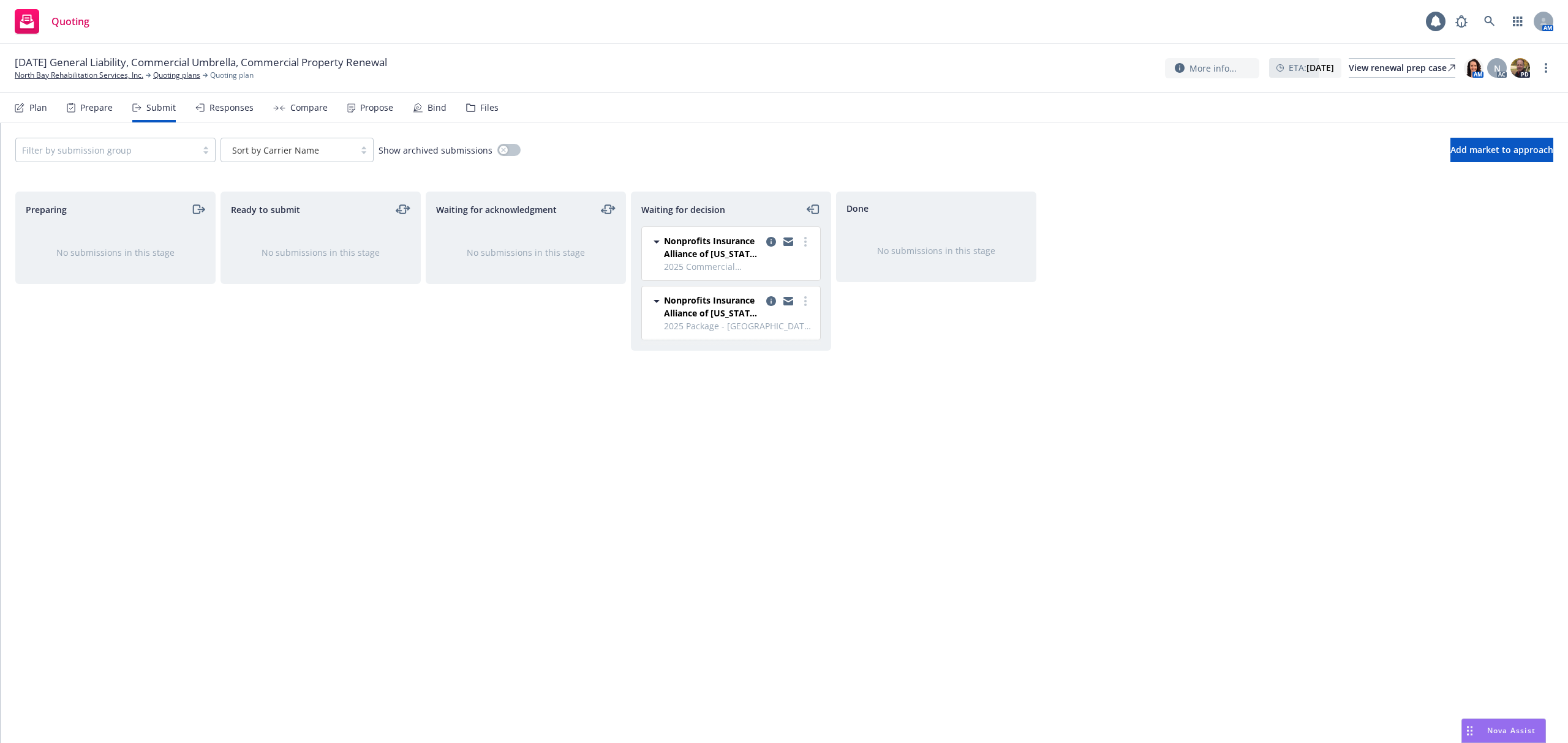
click at [770, 303] on icon "copy logging email" at bounding box center [771, 301] width 10 height 10
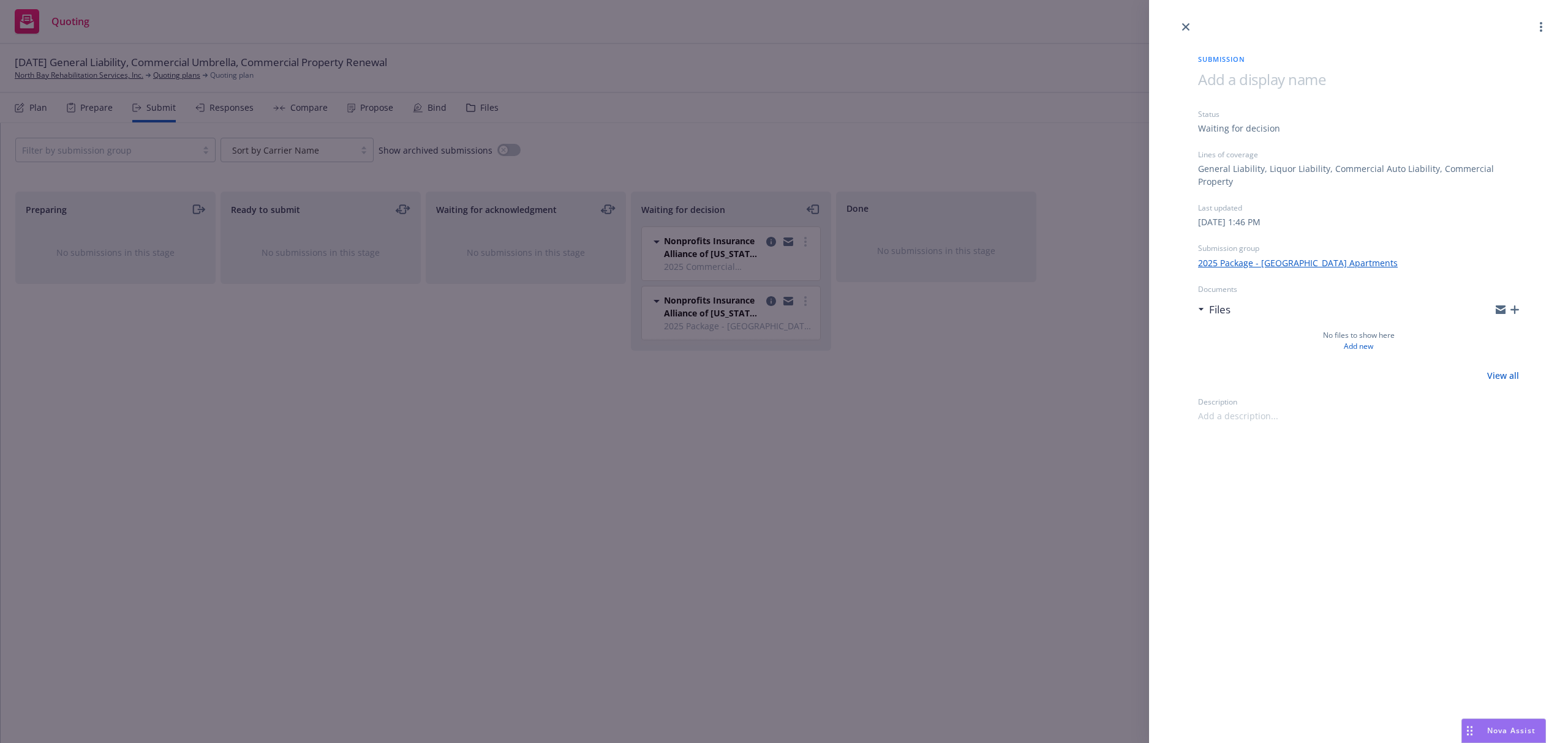
click at [837, 407] on div "Submission Status Waiting for decision Lines of coverage General Liability, Liq…" at bounding box center [784, 371] width 1568 height 743
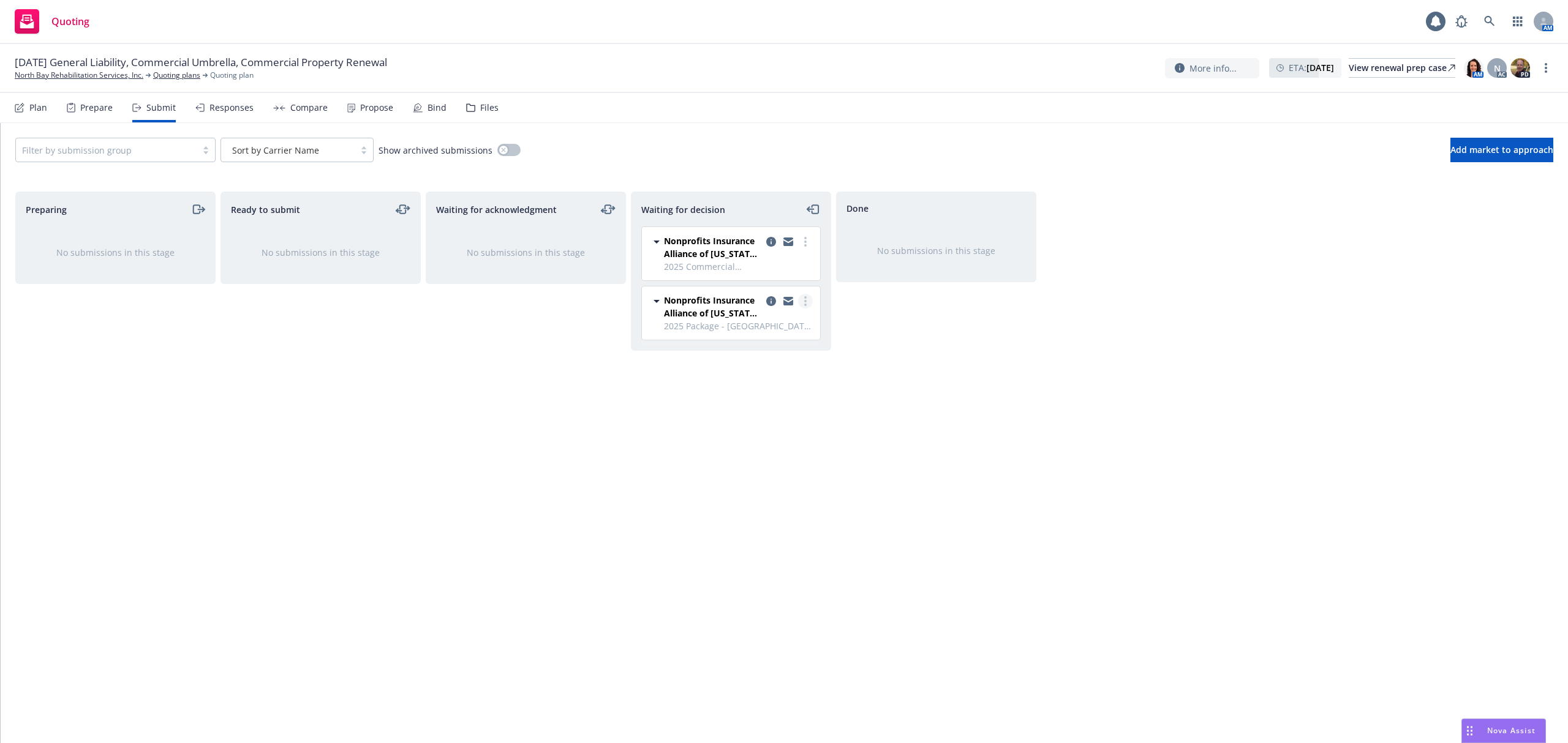
click at [805, 306] on circle "more" at bounding box center [805, 304] width 2 height 2
click at [784, 381] on span "Add accepted decision" at bounding box center [751, 375] width 123 height 11
select select "12"
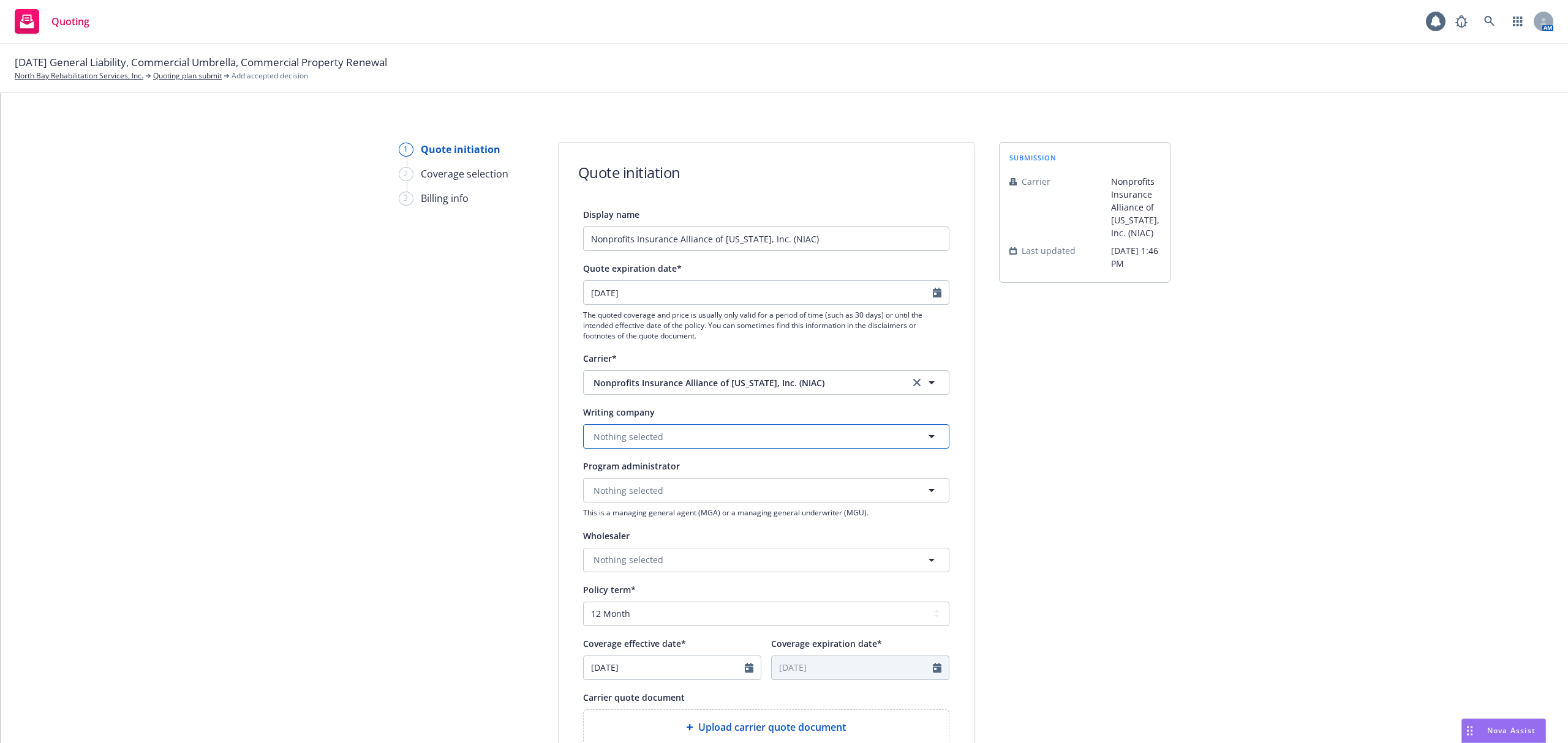
click at [674, 435] on button "Nothing selected" at bounding box center [766, 437] width 366 height 24
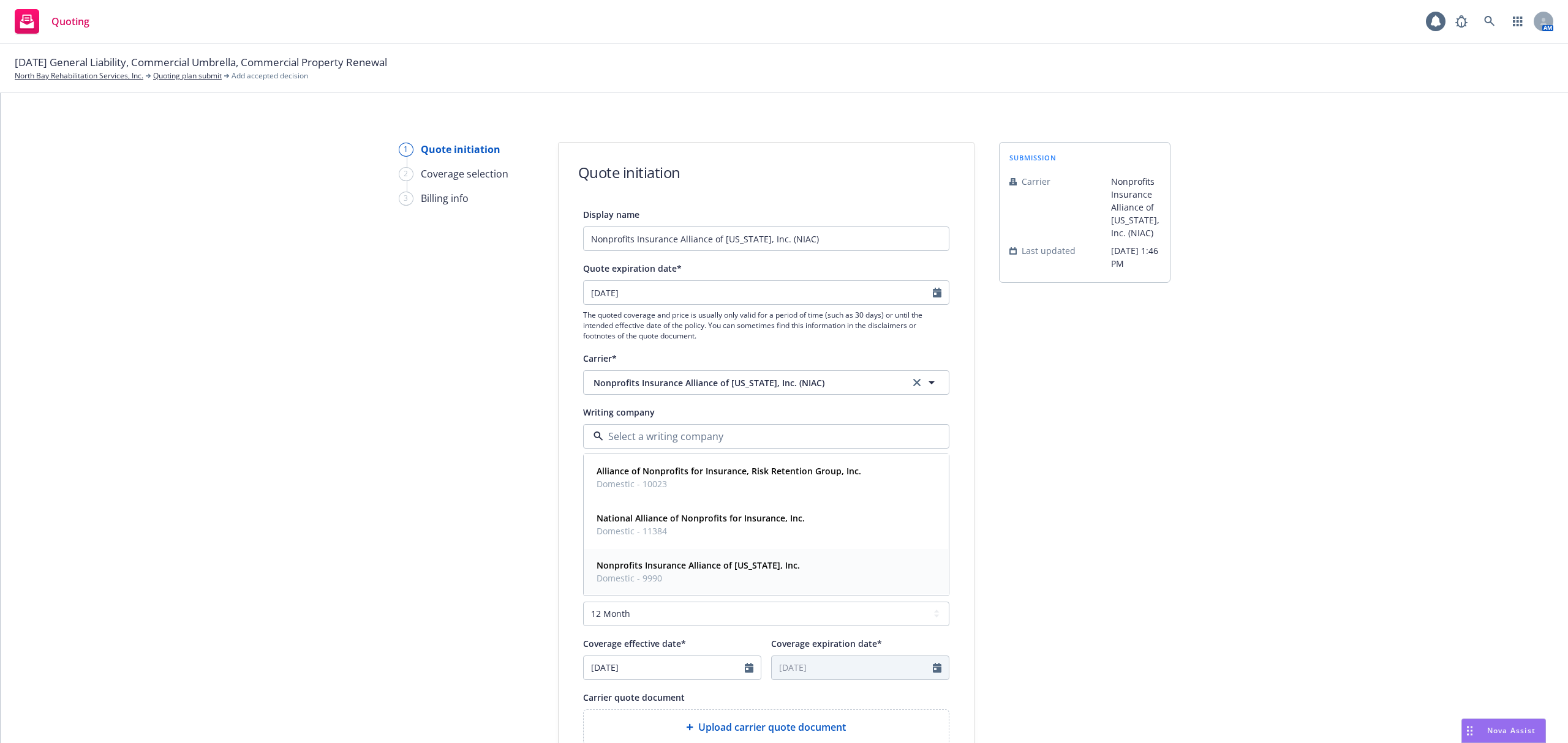
click at [666, 564] on strong "Nonprofits Insurance Alliance of [US_STATE], Inc." at bounding box center [698, 566] width 203 height 11
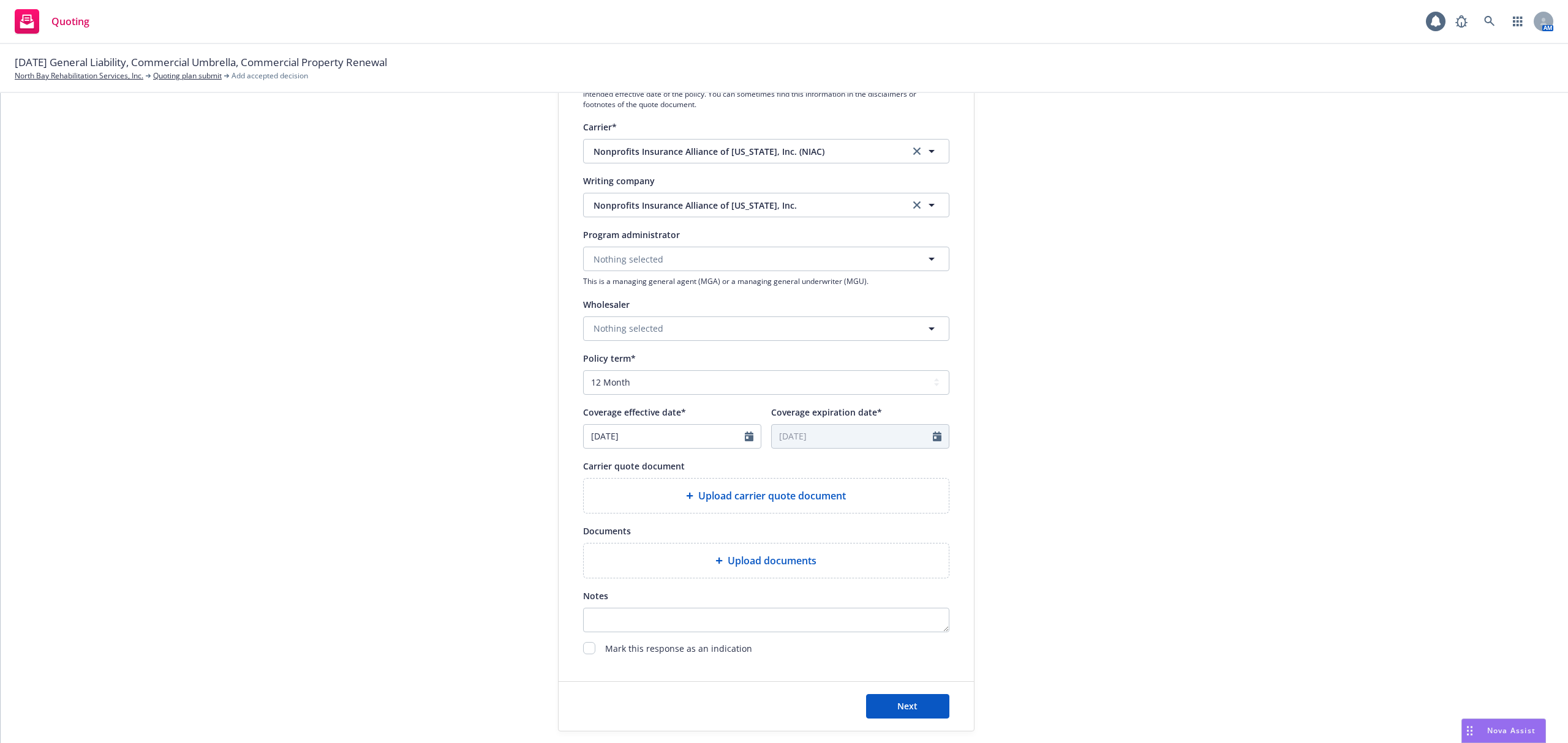
scroll to position [298, 0]
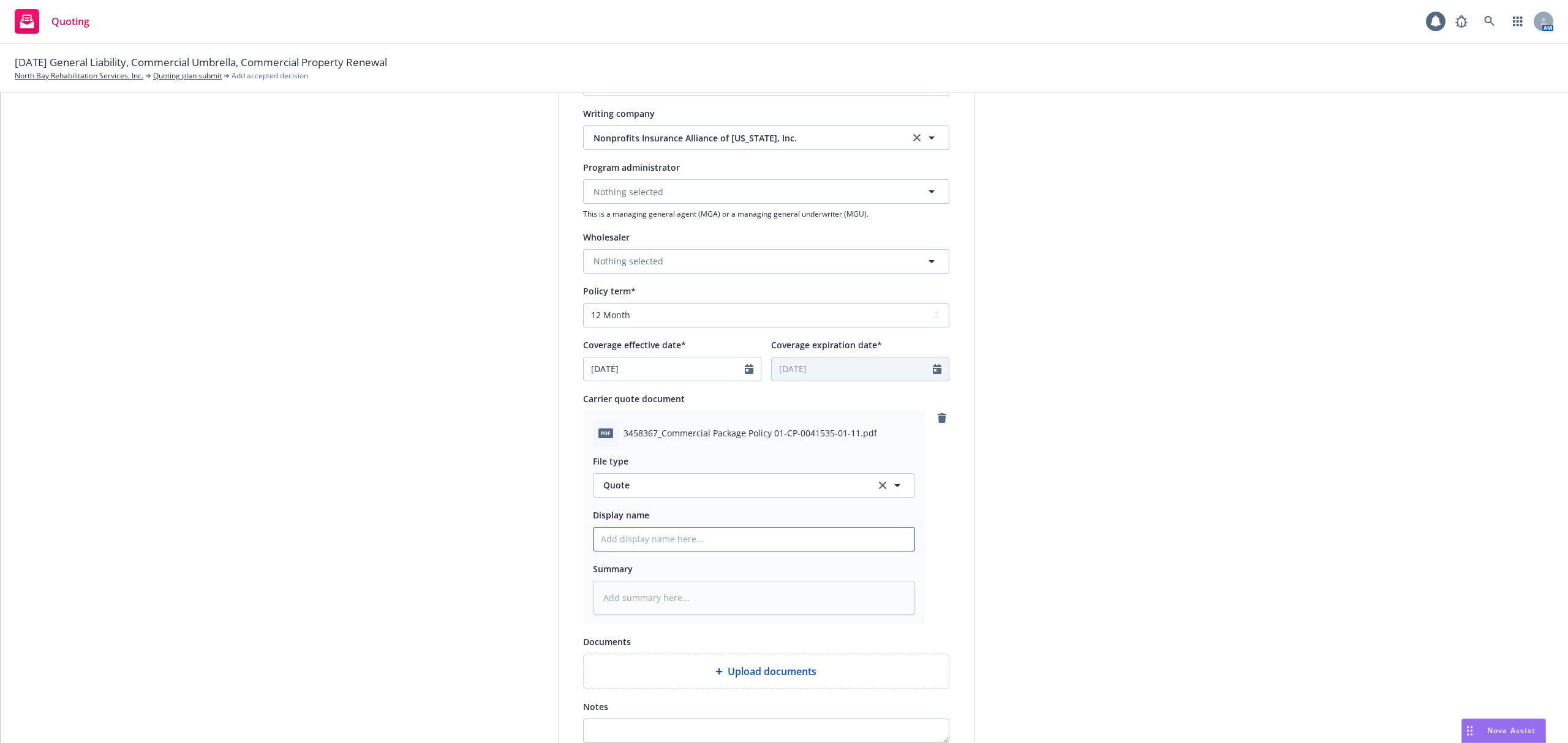
click at [651, 539] on input "Display name" at bounding box center [754, 539] width 321 height 24
type textarea "x"
type input "2"
type textarea "x"
type input "25"
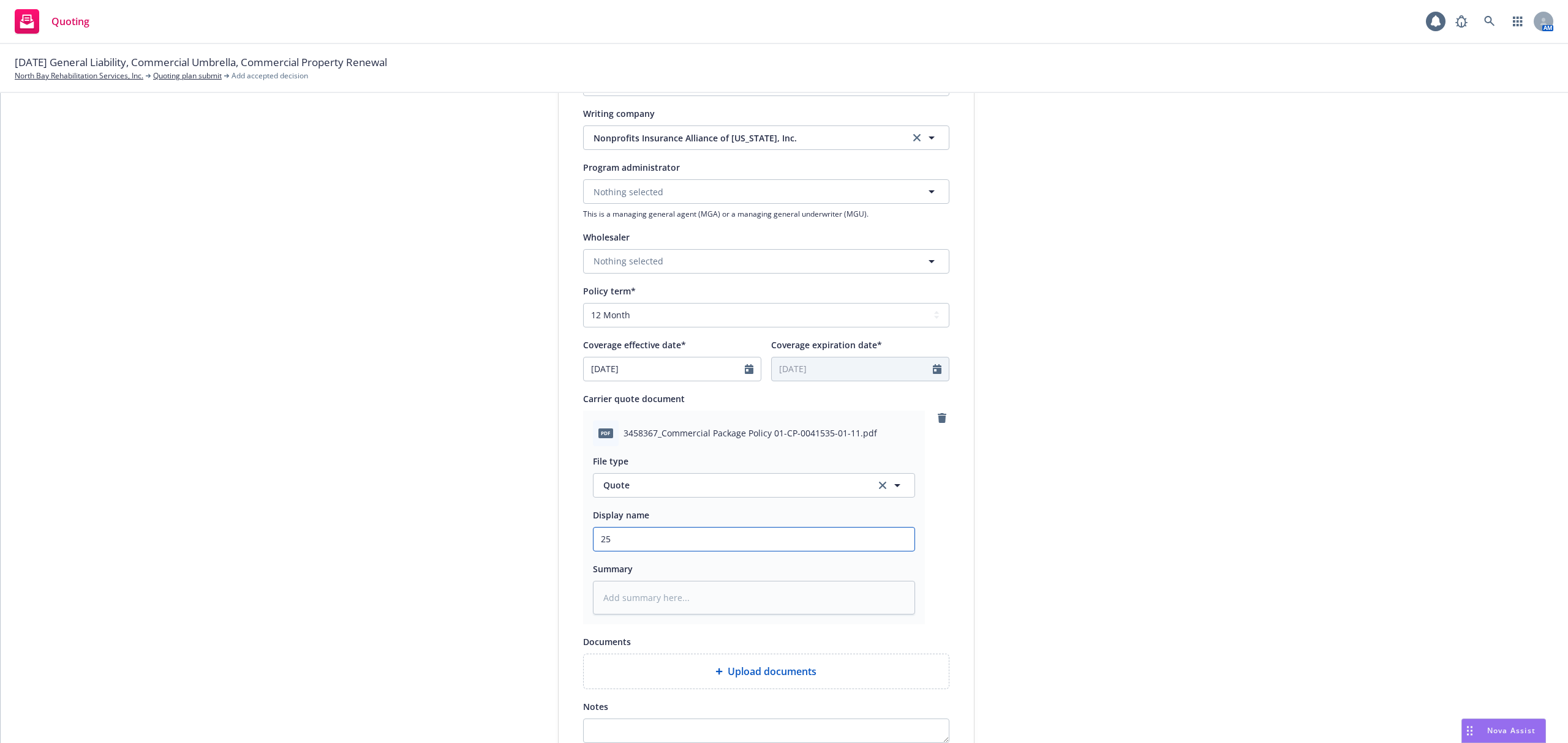
type textarea "x"
type input "25-"
type textarea "x"
type input "25-2"
type textarea "x"
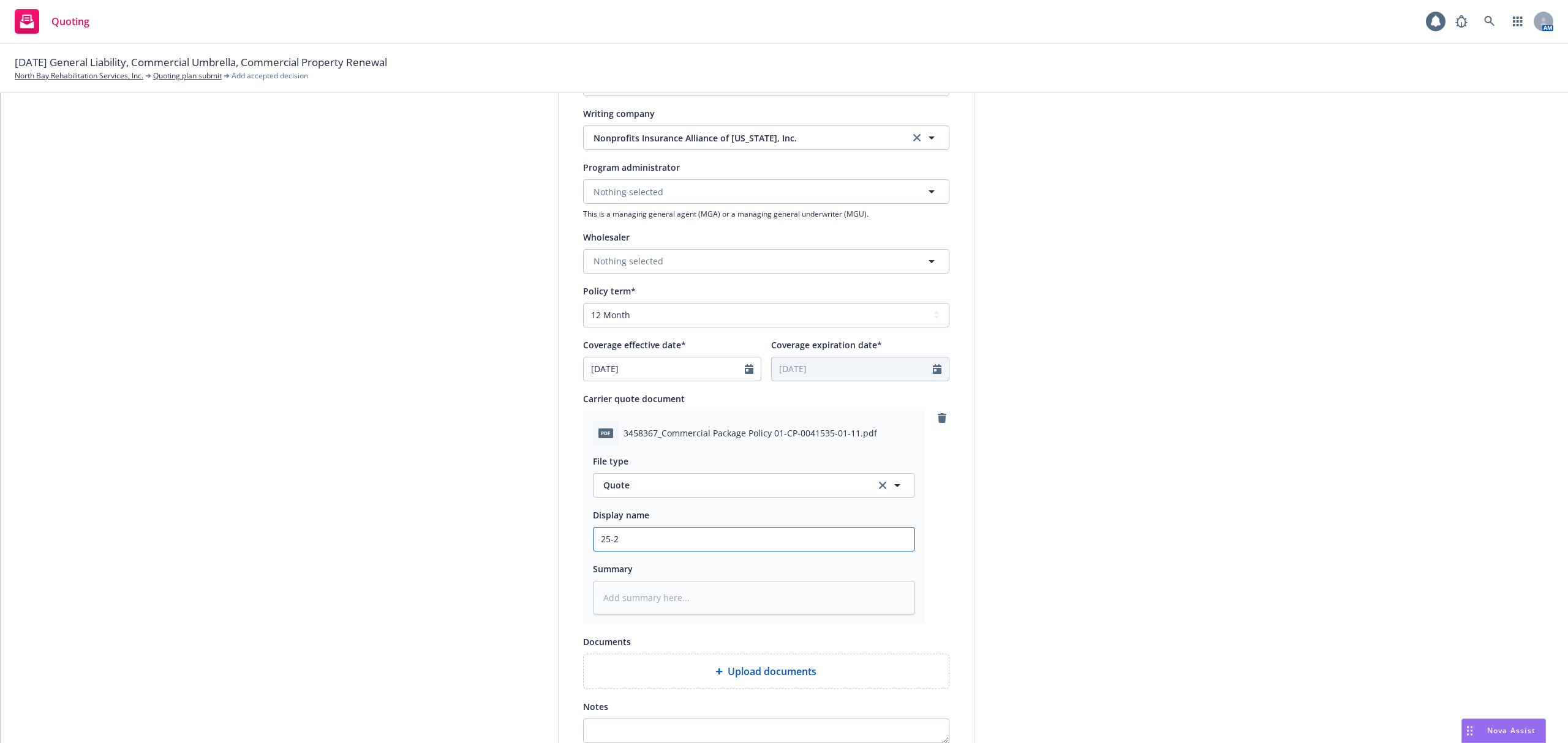
type input "25-26"
type textarea "x"
type input "25-26"
type textarea "x"
type input "25-26 C"
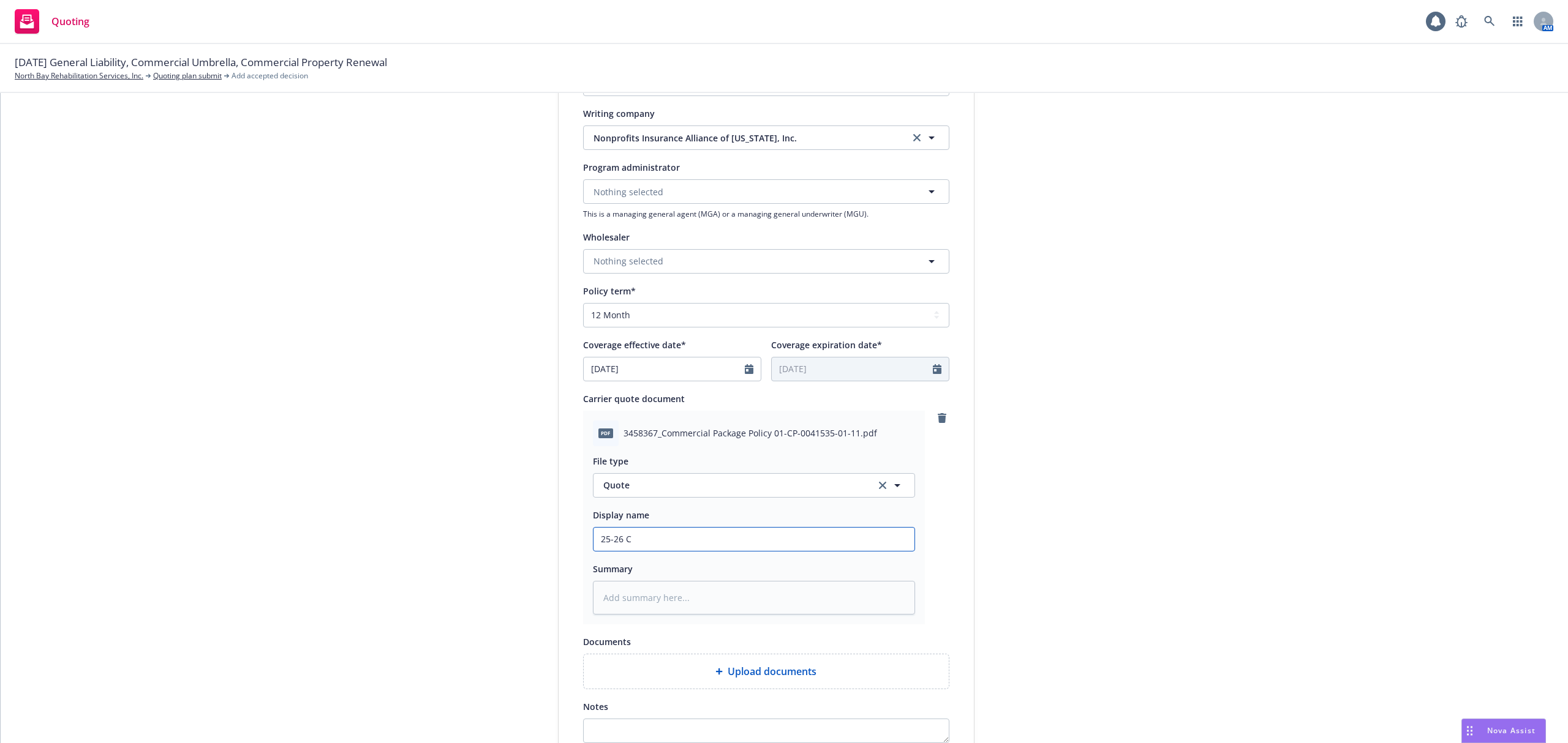
type textarea "x"
type input "25-26 CP"
type textarea "x"
type input "25-26 CPK"
type textarea "x"
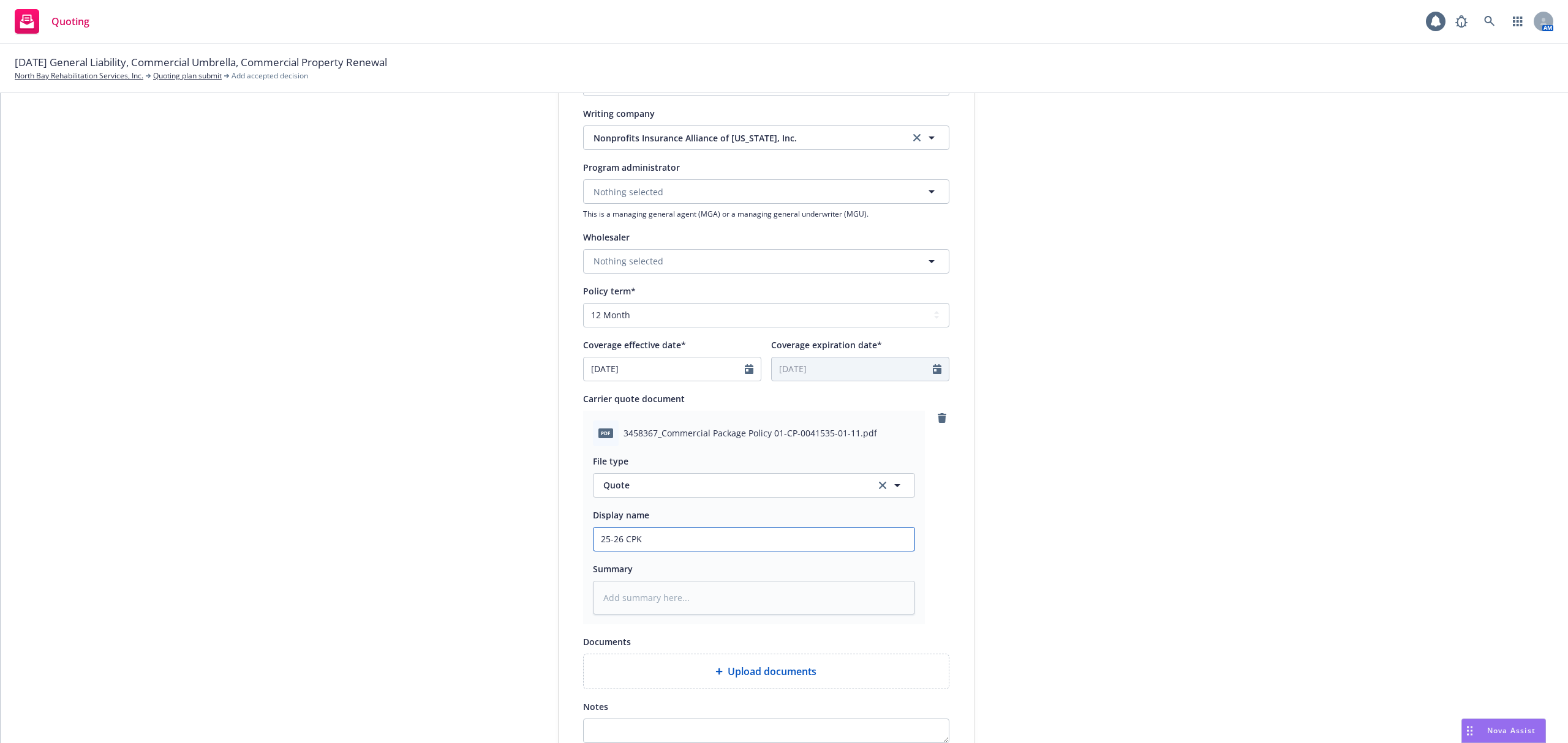
type input "25-26 CPKG"
type textarea "x"
type input "25-26 CPKG"
type textarea "x"
type input "25-26 CPKG R"
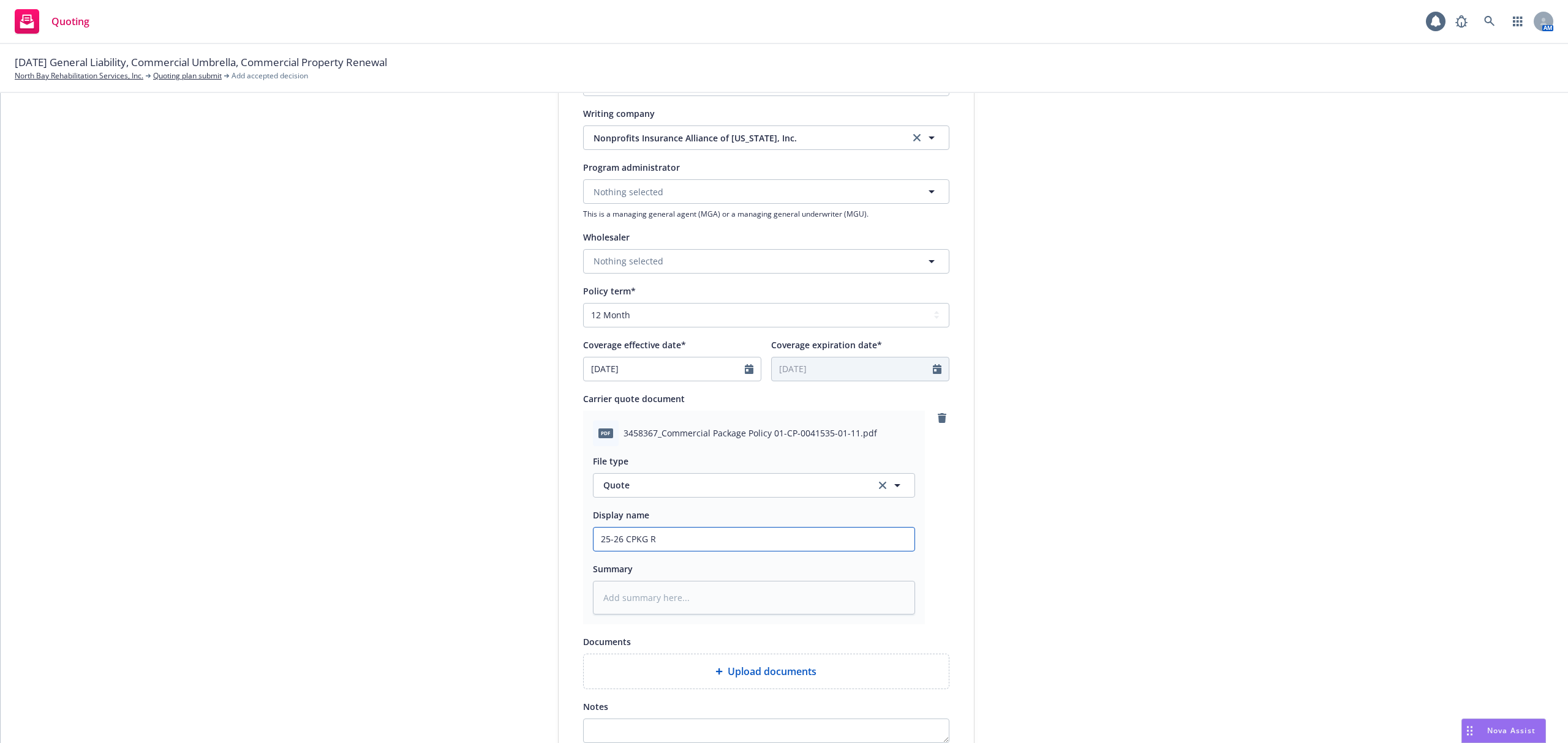
type textarea "x"
type input "25-26 CPKG Re"
type textarea "x"
type input "25-26 CPKG Ren"
type textarea "x"
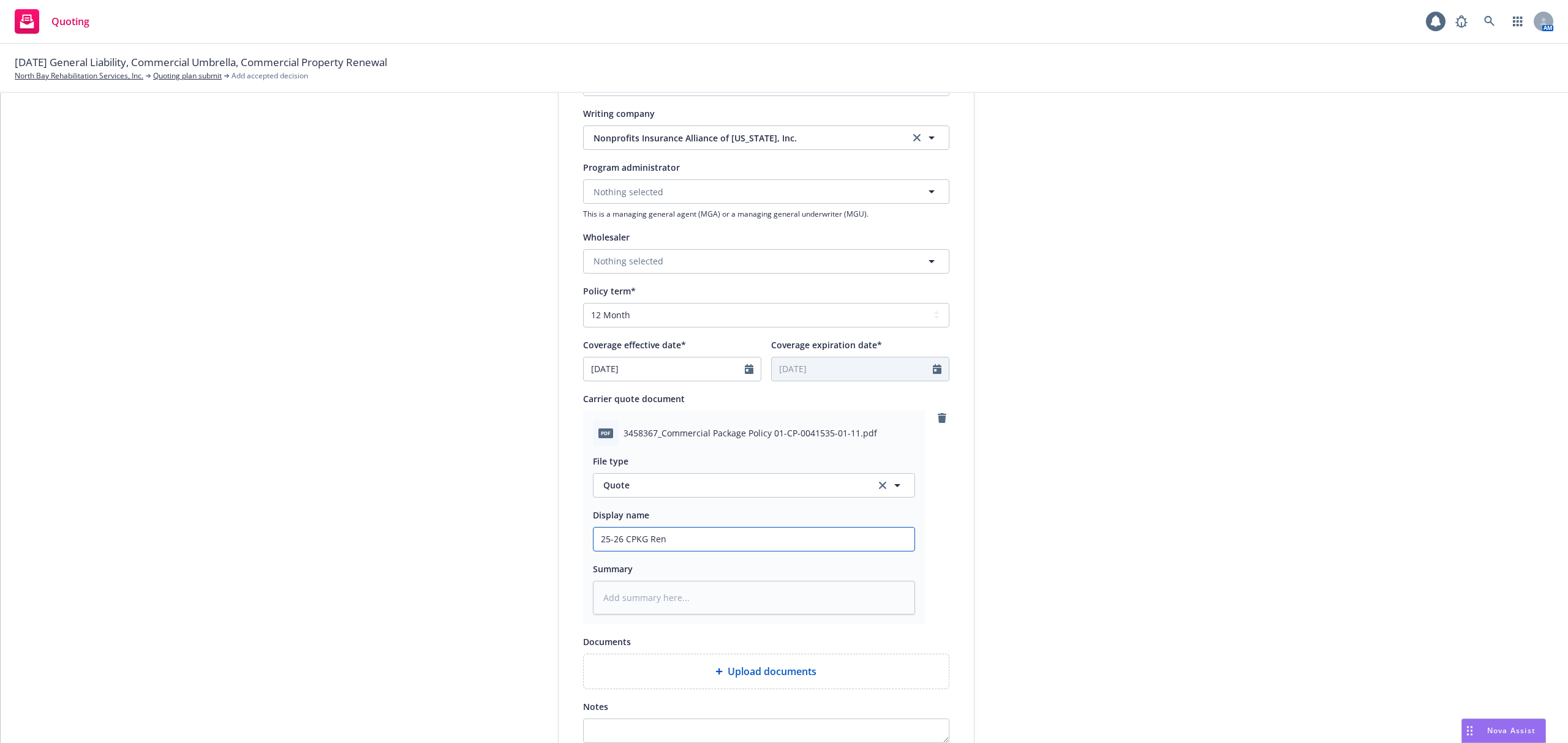
type input "25-26 CPKG [PERSON_NAME]"
type textarea "x"
type input "25-26 CPKG Renew"
type textarea "x"
type input "25-26 CPKG Renewa"
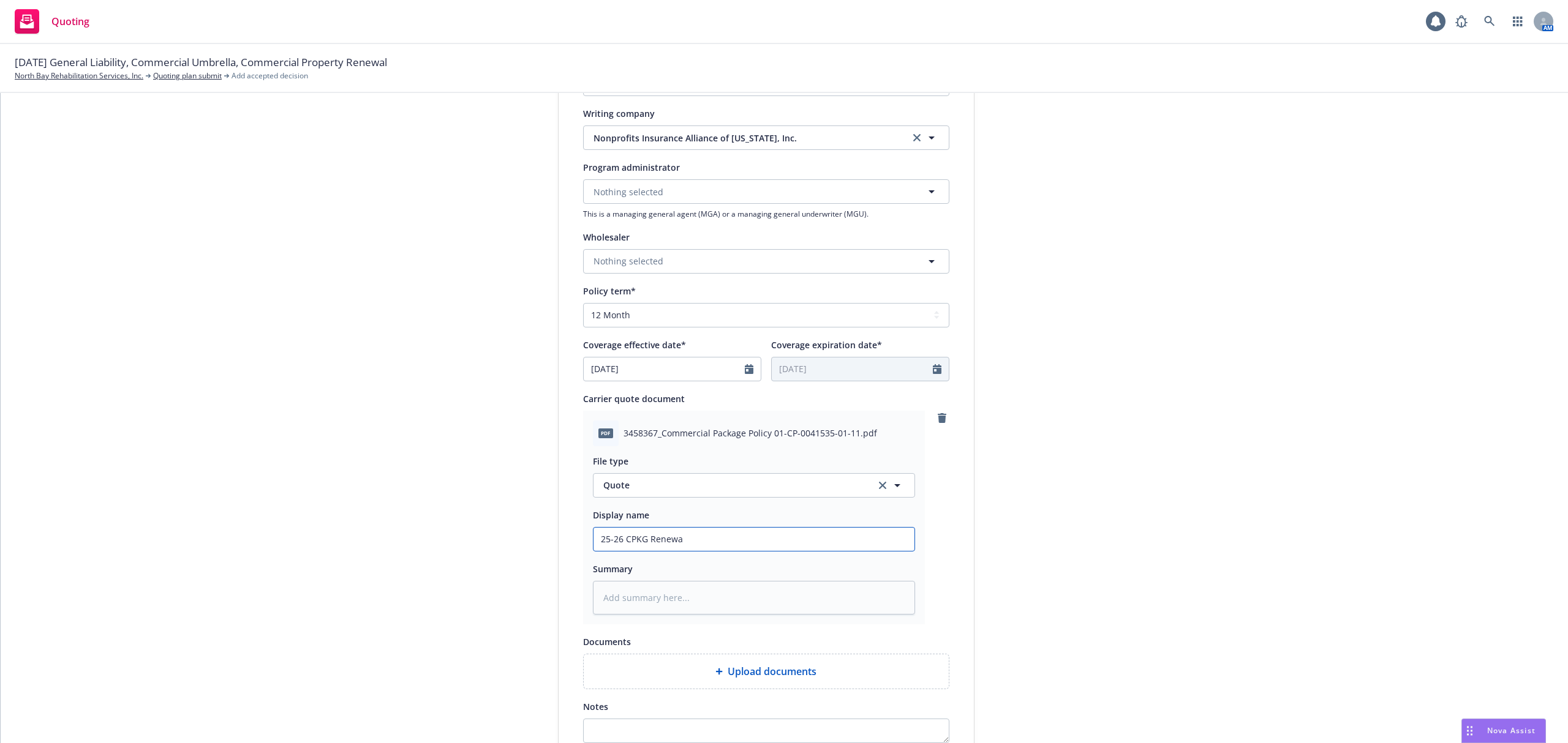
type textarea "x"
type input "25-26 CPKG Renewal"
type textarea "x"
type input "25-26 CPKG Renewal"
type textarea "x"
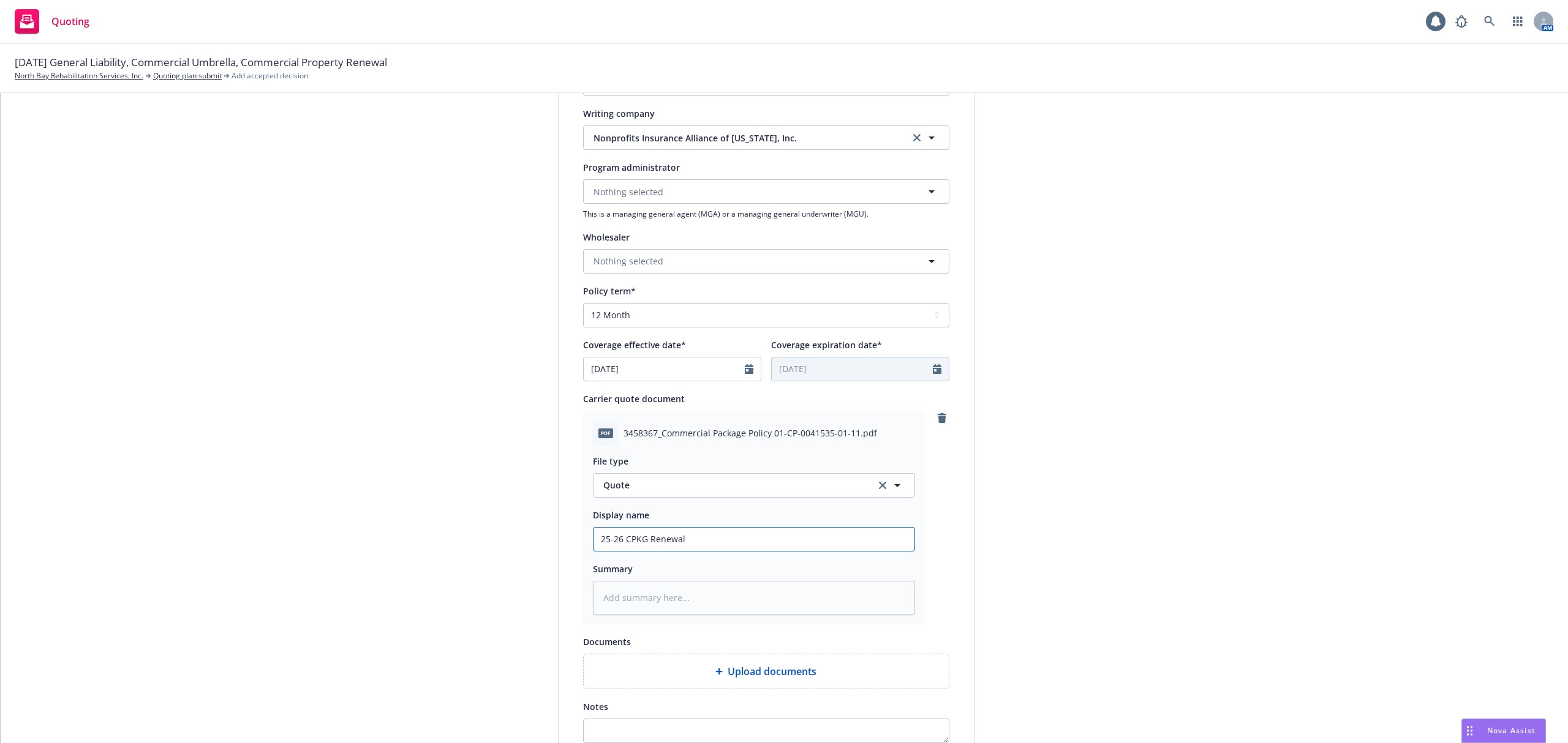
type input "25-26 CPKG Renewal P"
type textarea "x"
type input "25-26 CPKG Renewal Po"
type textarea "x"
type input "25-26 CPKG Renewal Pol"
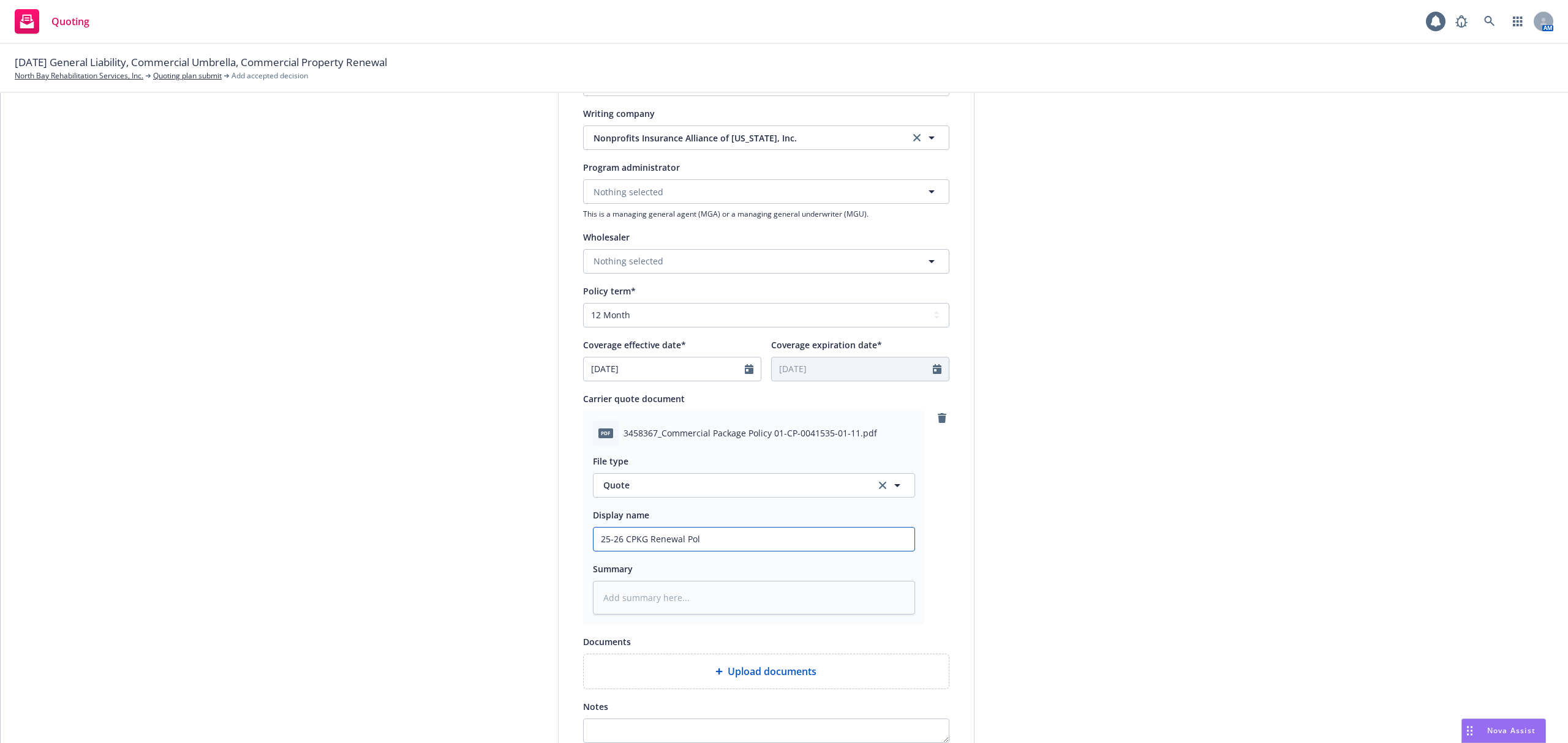
type textarea "x"
type input "25-26 CPKG [PERSON_NAME]"
type textarea "x"
type input "25-26 CPKG Renewal Polic"
type textarea "x"
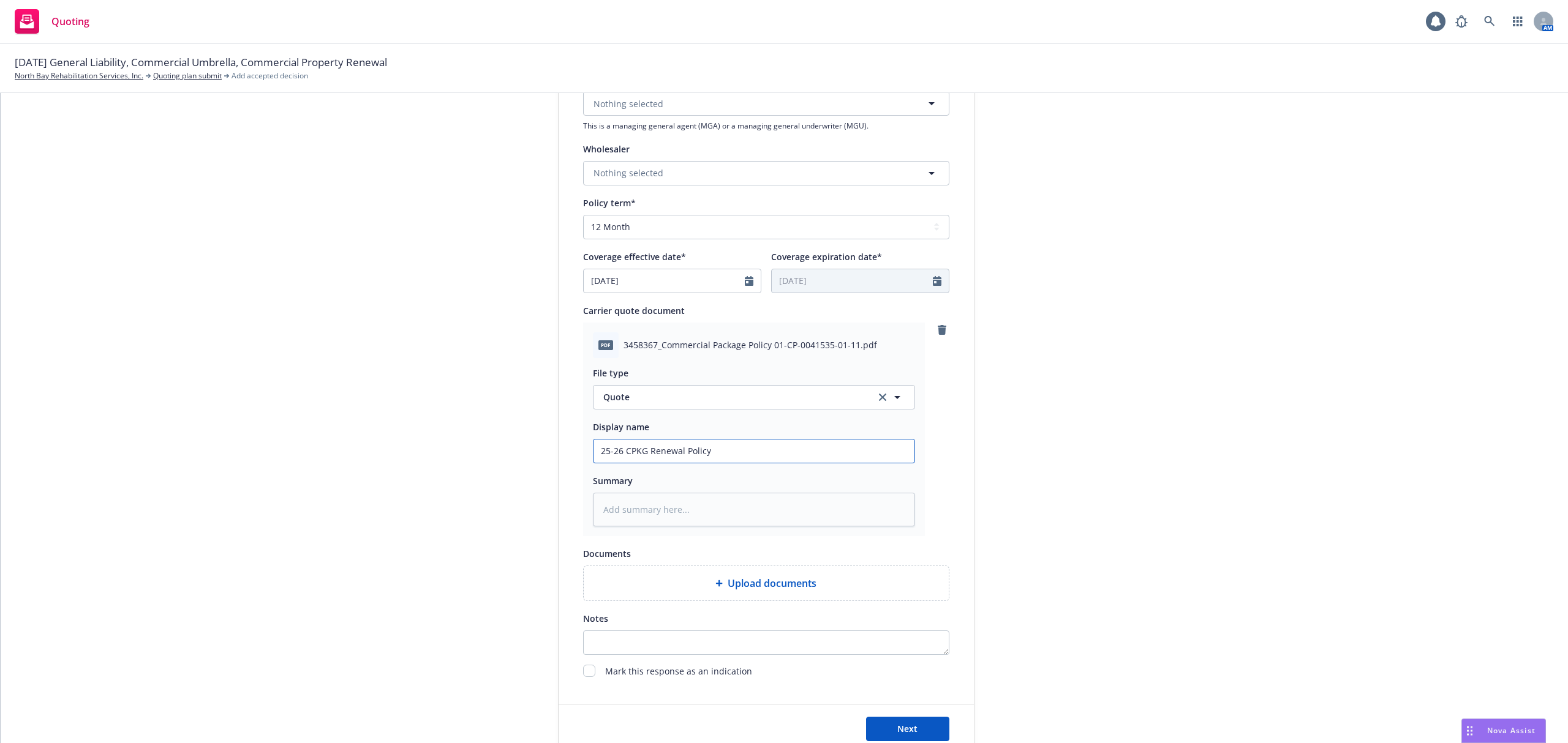
scroll to position [477, 0]
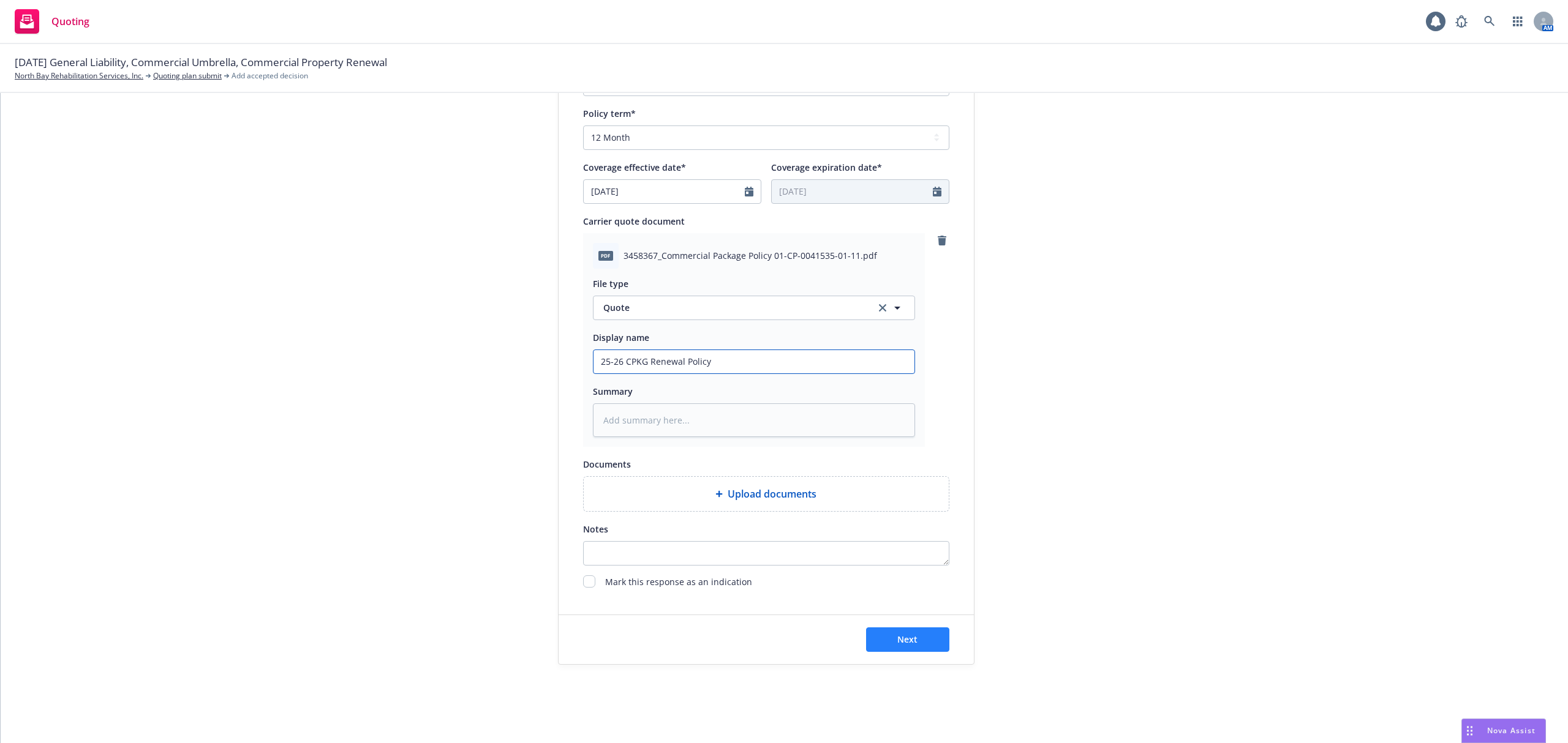
type input "25-26 CPKG Renewal Policy"
click at [915, 640] on button "Next" at bounding box center [907, 640] width 83 height 24
type textarea "x"
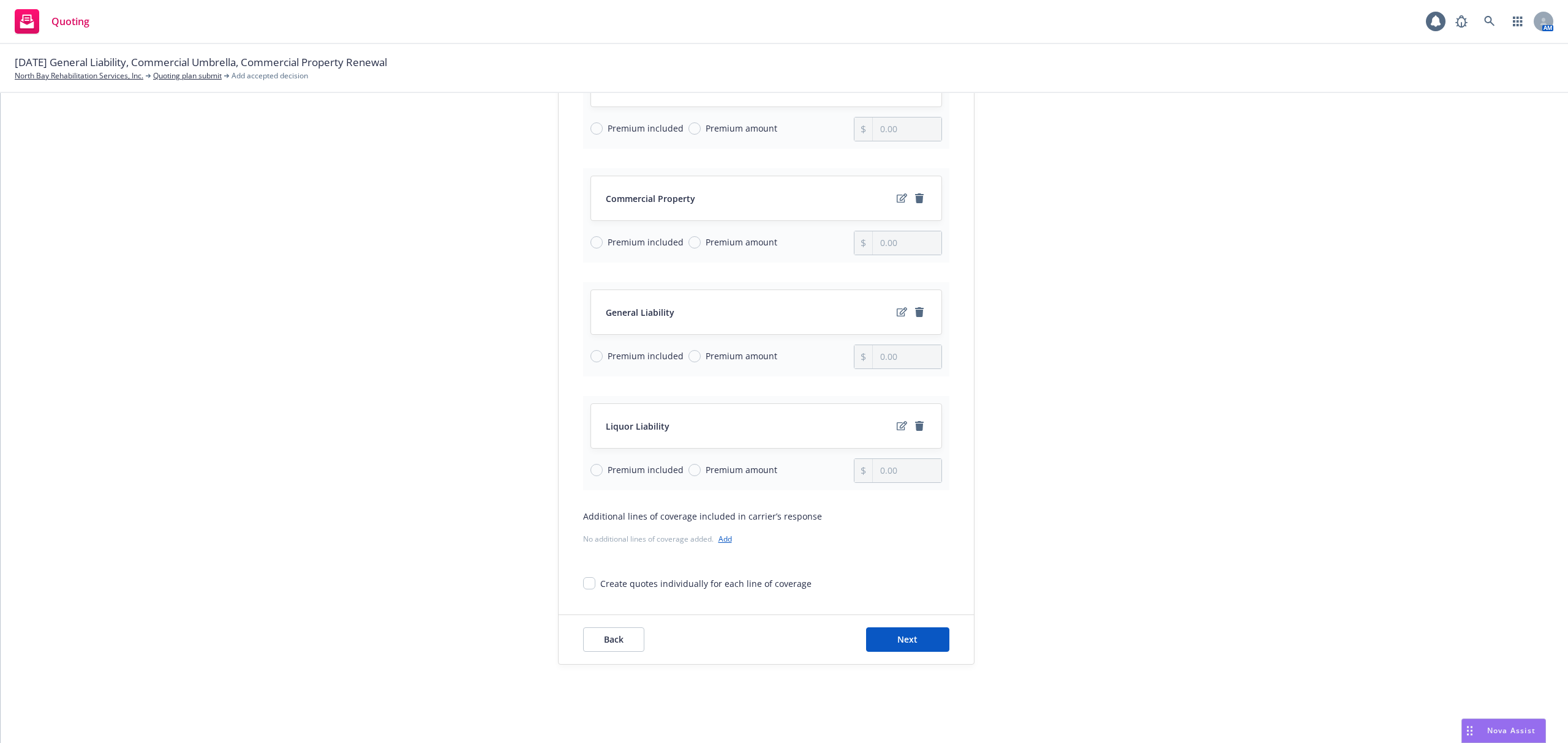
scroll to position [233, 0]
